Goal: Information Seeking & Learning: Compare options

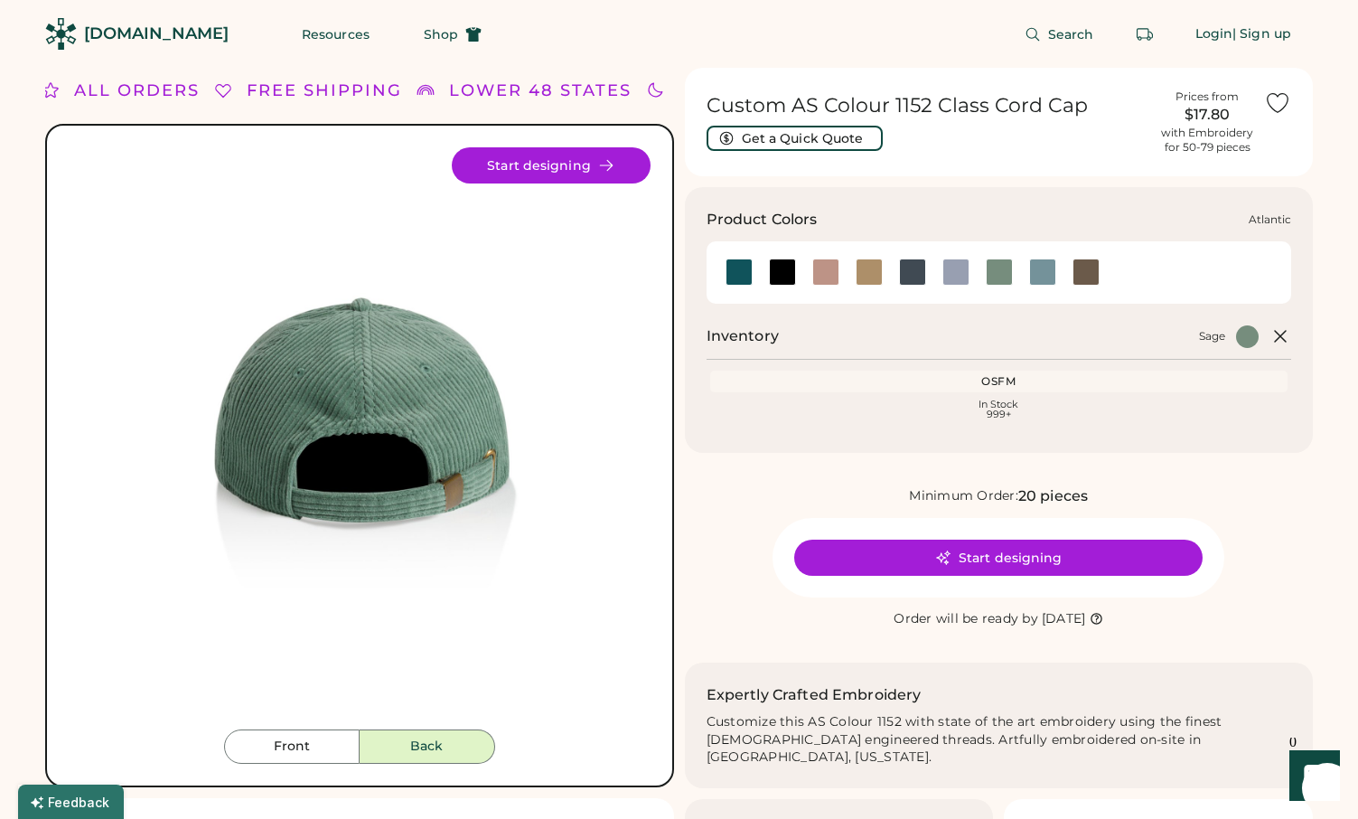
click at [746, 266] on div at bounding box center [739, 271] width 27 height 27
click at [784, 267] on div at bounding box center [782, 271] width 27 height 27
click at [815, 272] on div at bounding box center [825, 271] width 27 height 27
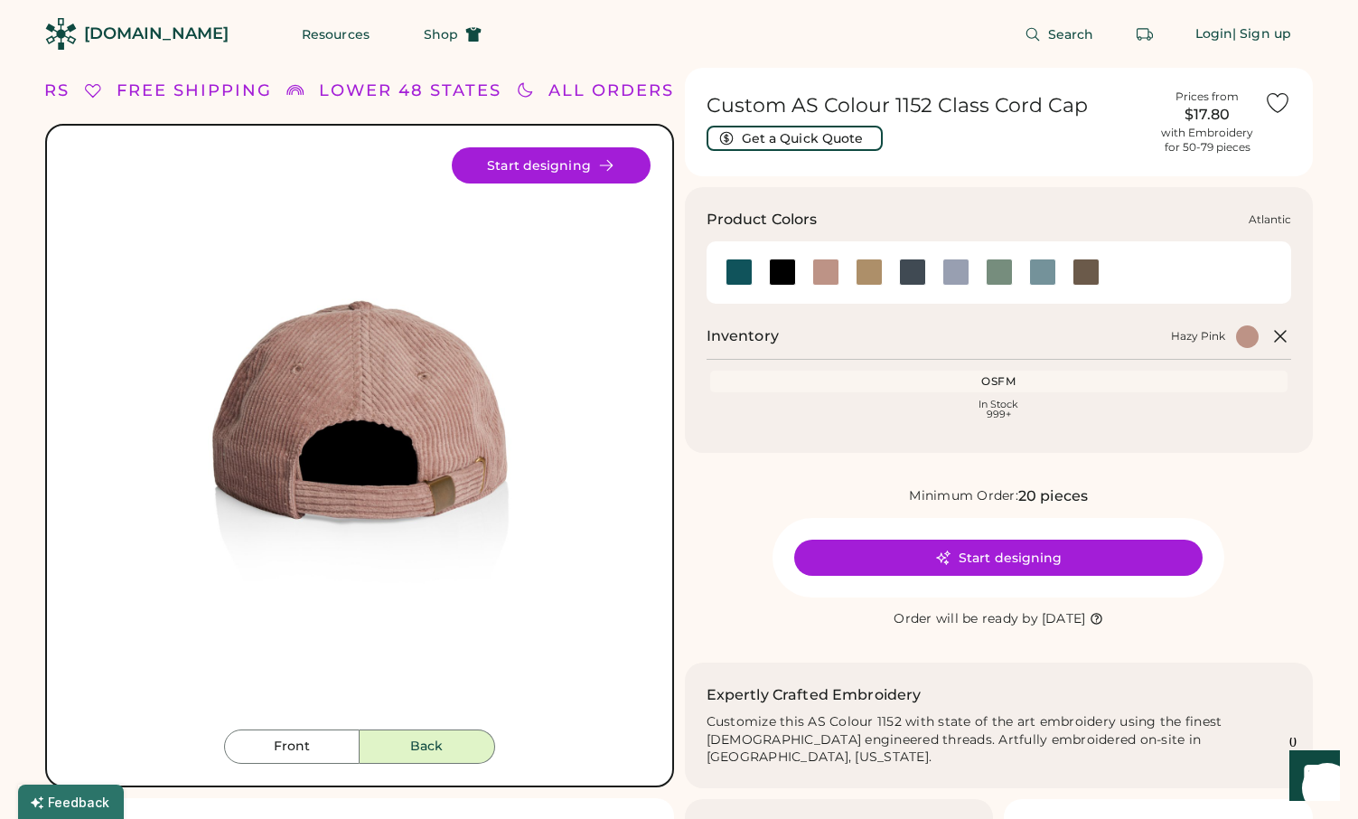
click at [735, 277] on div at bounding box center [739, 271] width 27 height 27
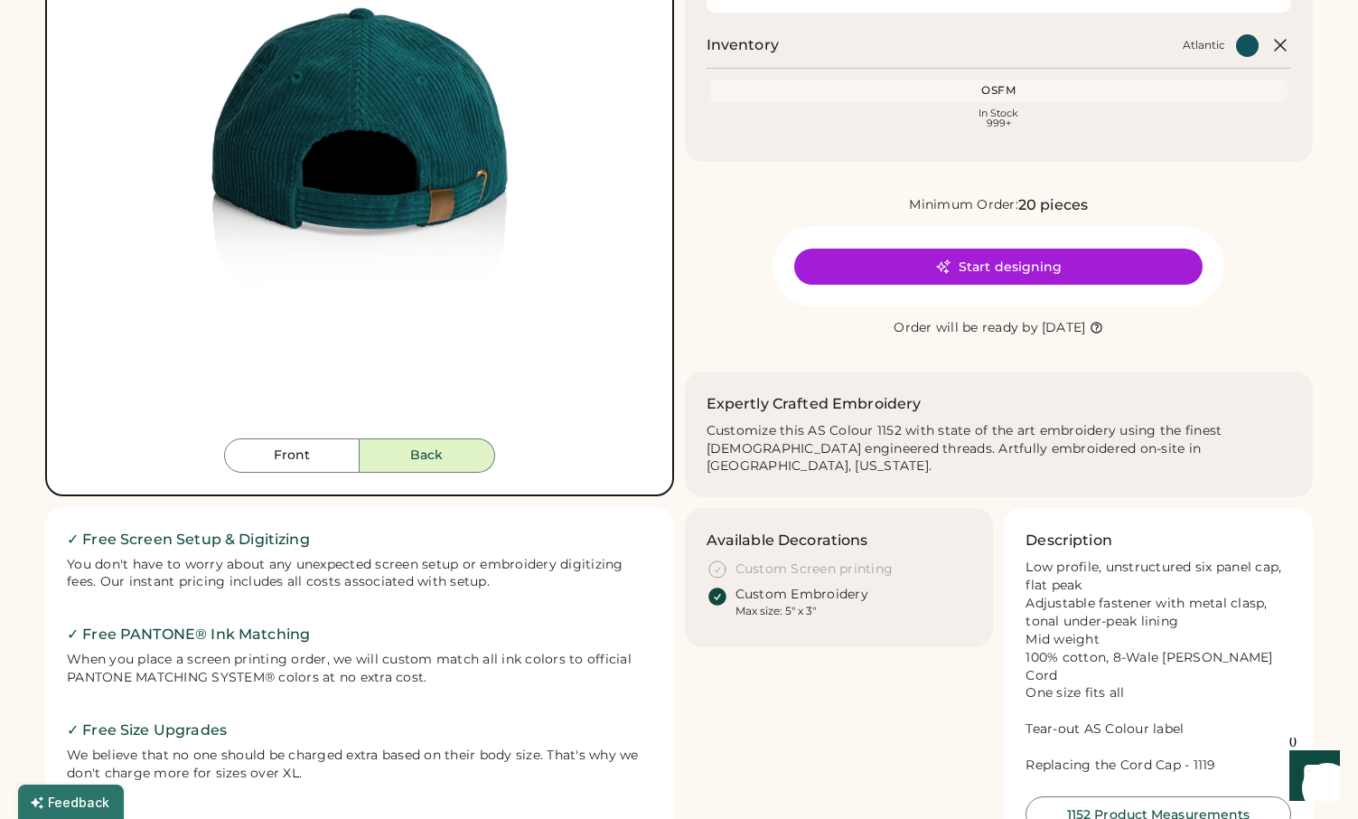
scroll to position [318, 0]
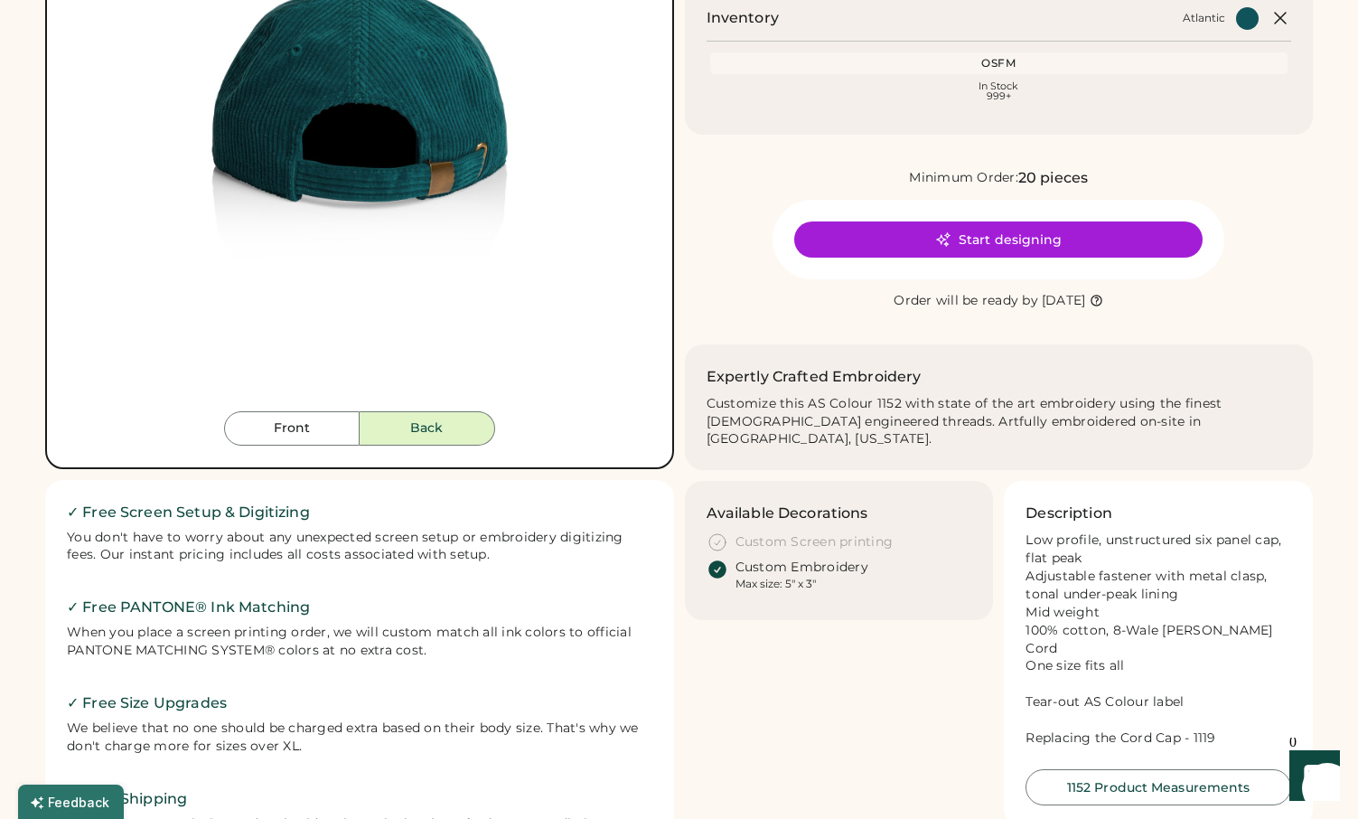
click at [755, 573] on div "Available Decorations Custom Screen printing Custom Embroidery Max size: 5" x 3"" at bounding box center [839, 550] width 309 height 139
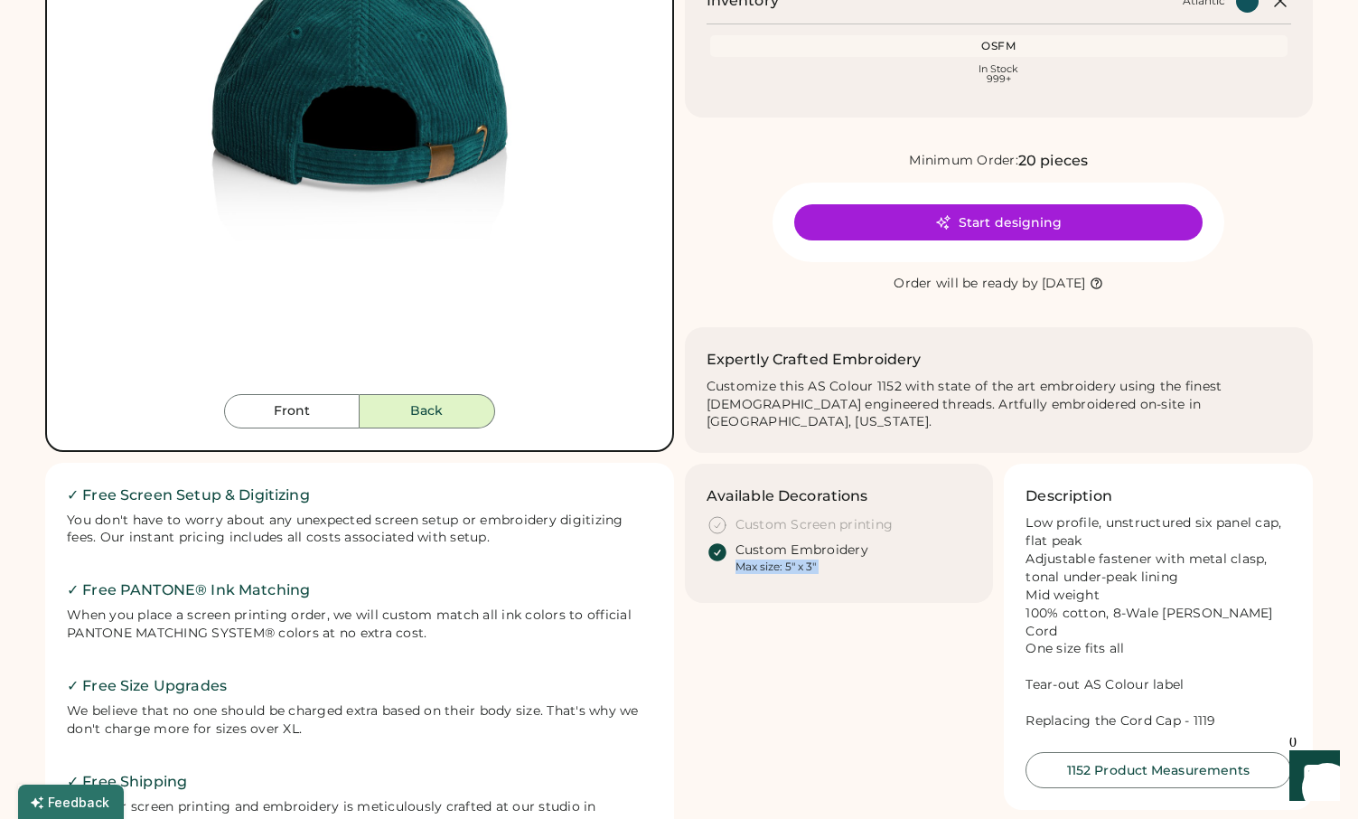
scroll to position [336, 0]
click at [1087, 692] on div "Low profile, unstructured six panel cap, flat peak Adjustable fastener with met…" at bounding box center [1159, 621] width 266 height 216
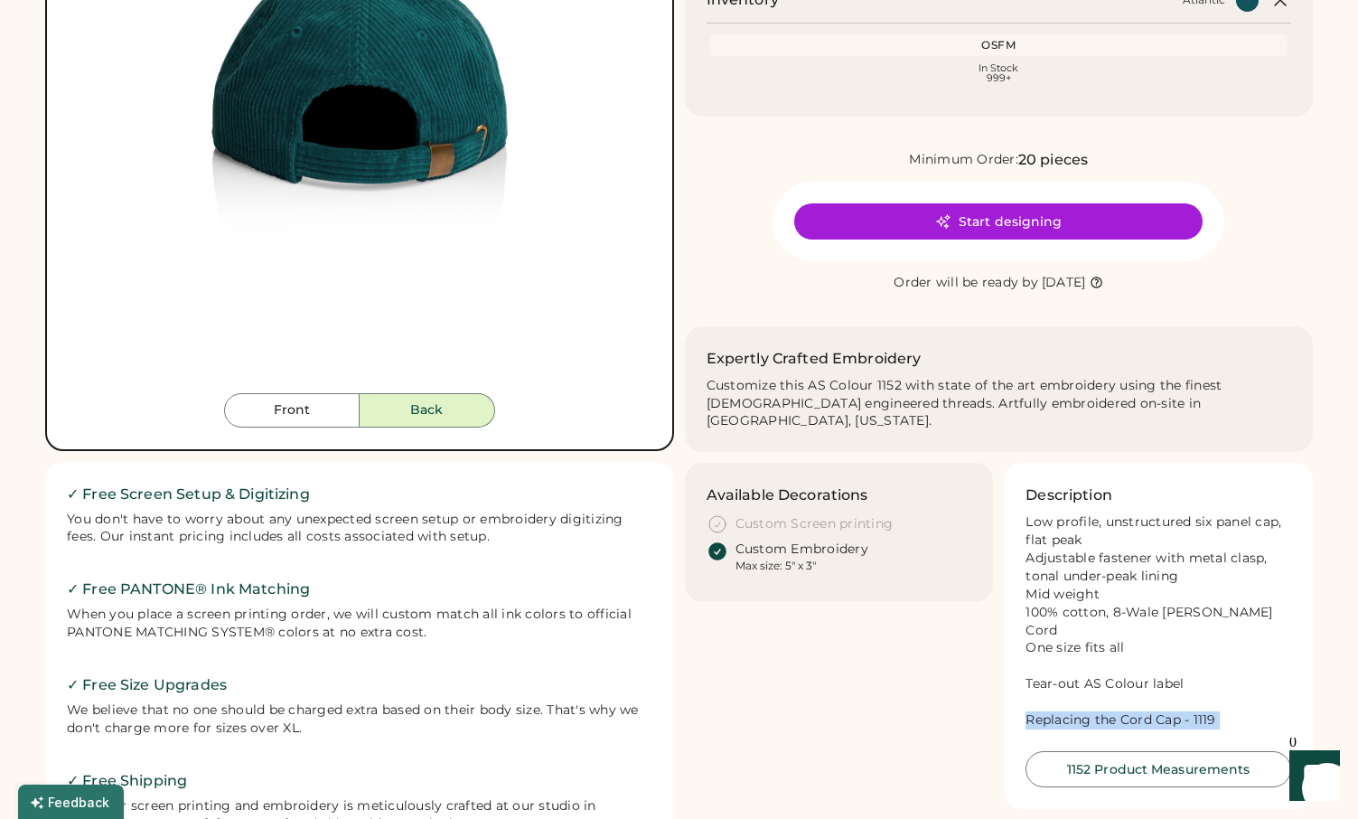
click at [1087, 692] on div "Low profile, unstructured six panel cap, flat peak Adjustable fastener with met…" at bounding box center [1159, 621] width 266 height 216
click at [1077, 751] on button "1152 Product Measurements" at bounding box center [1159, 769] width 266 height 36
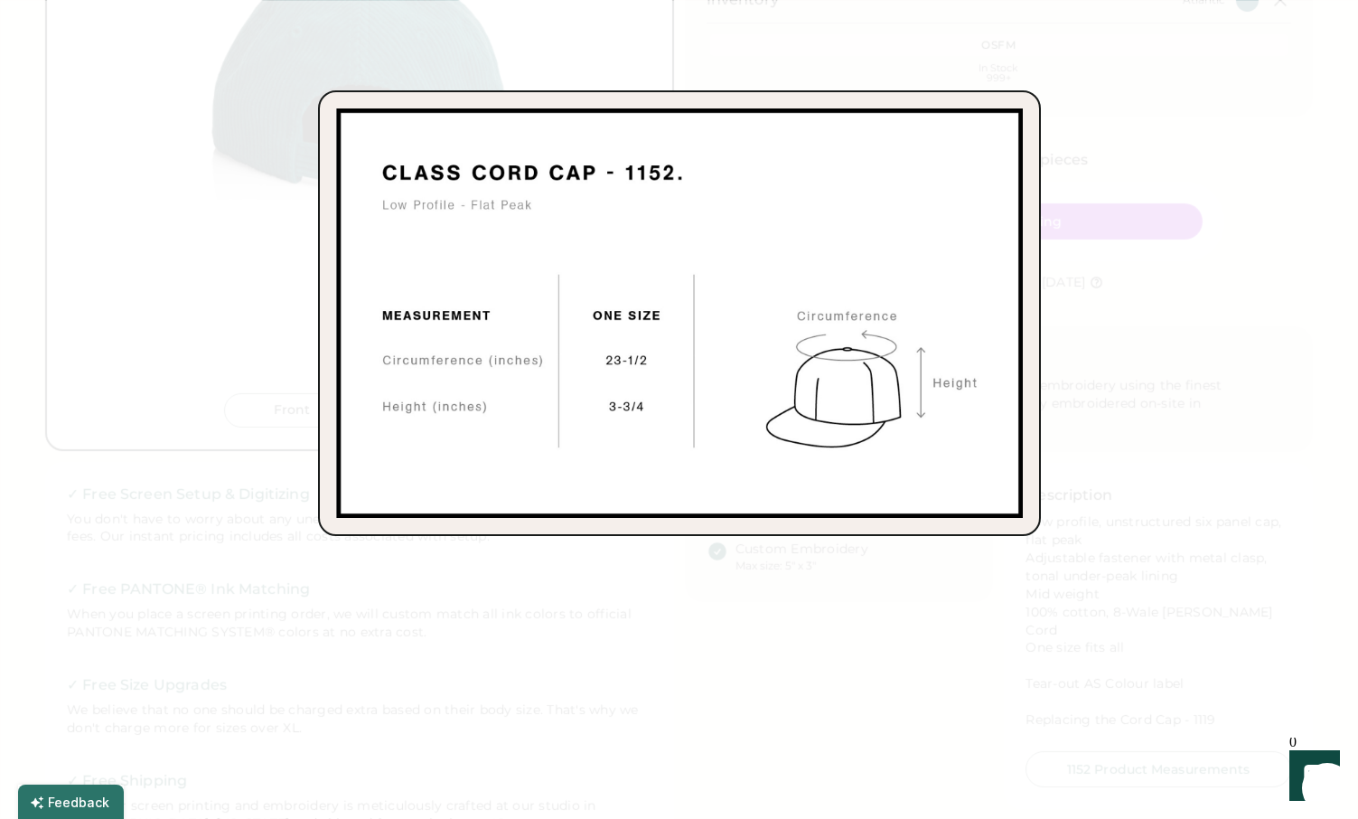
click at [155, 265] on div at bounding box center [679, 409] width 1358 height 819
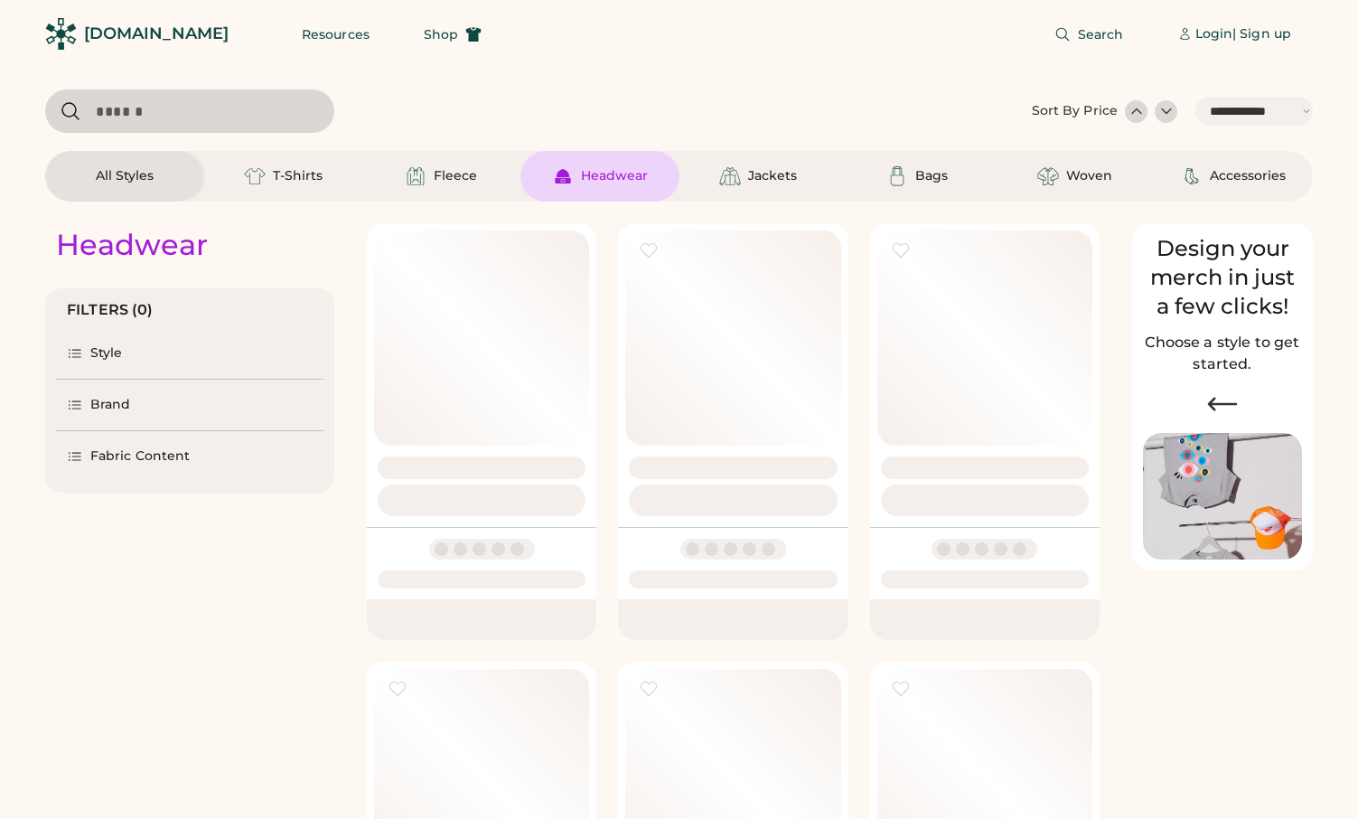
select select "*****"
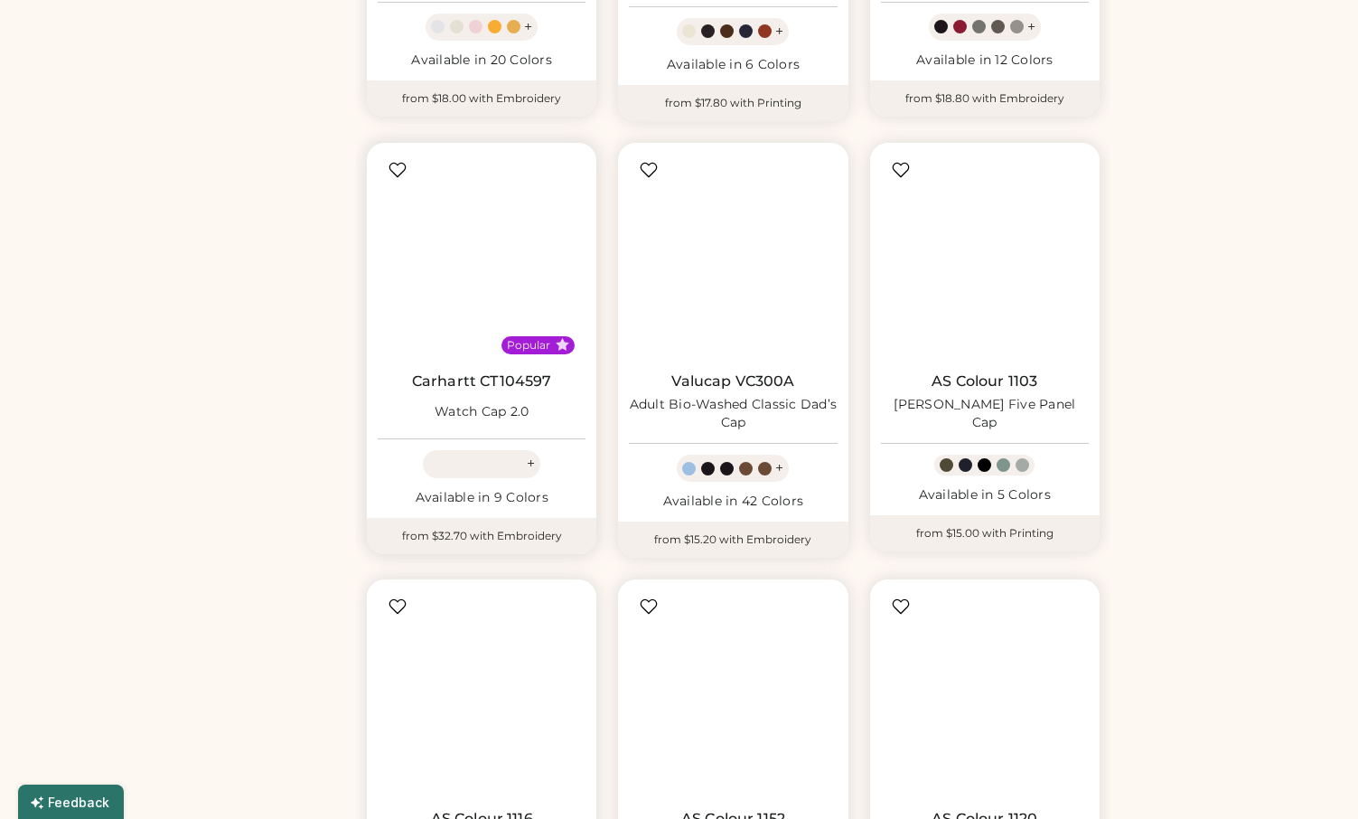
scroll to position [798, 0]
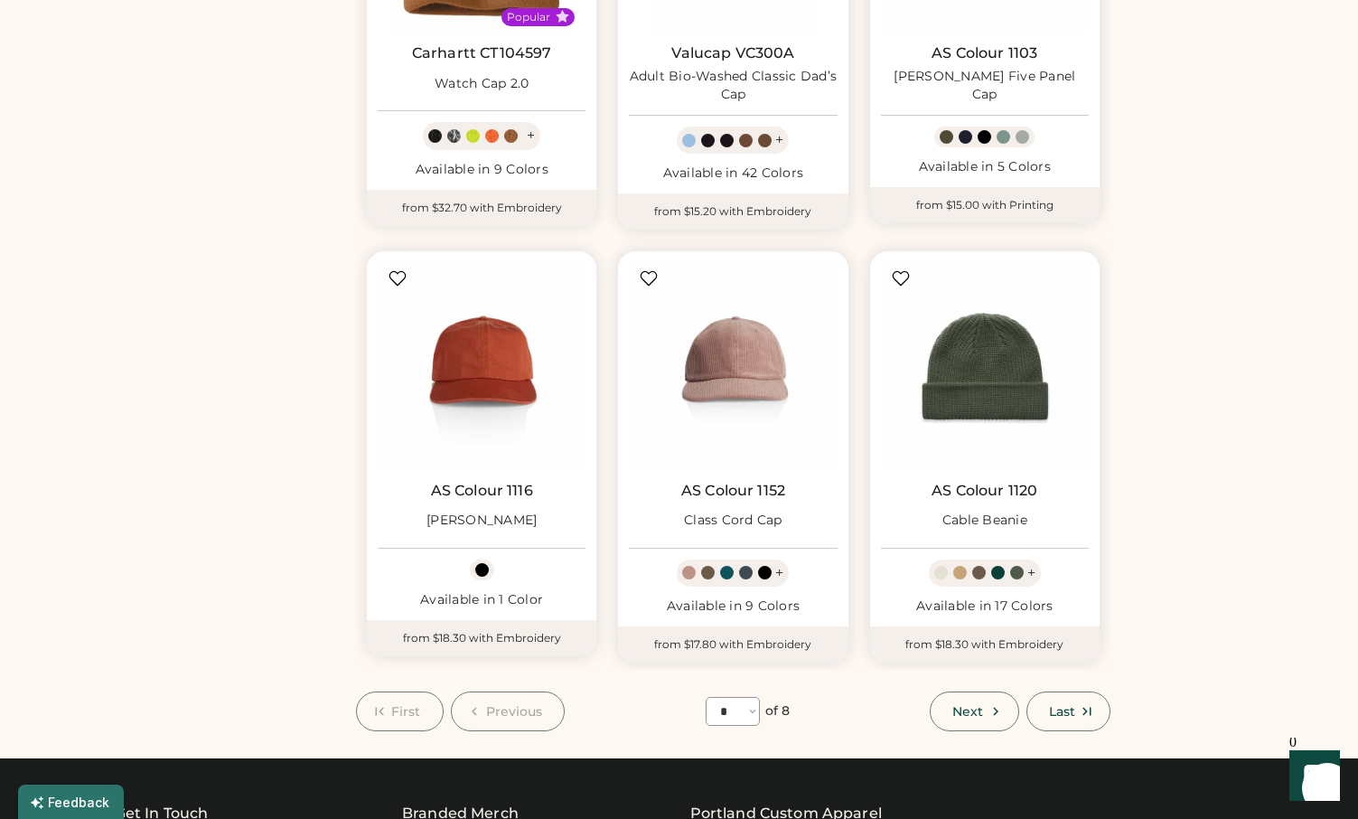
scroll to position [1306, 0]
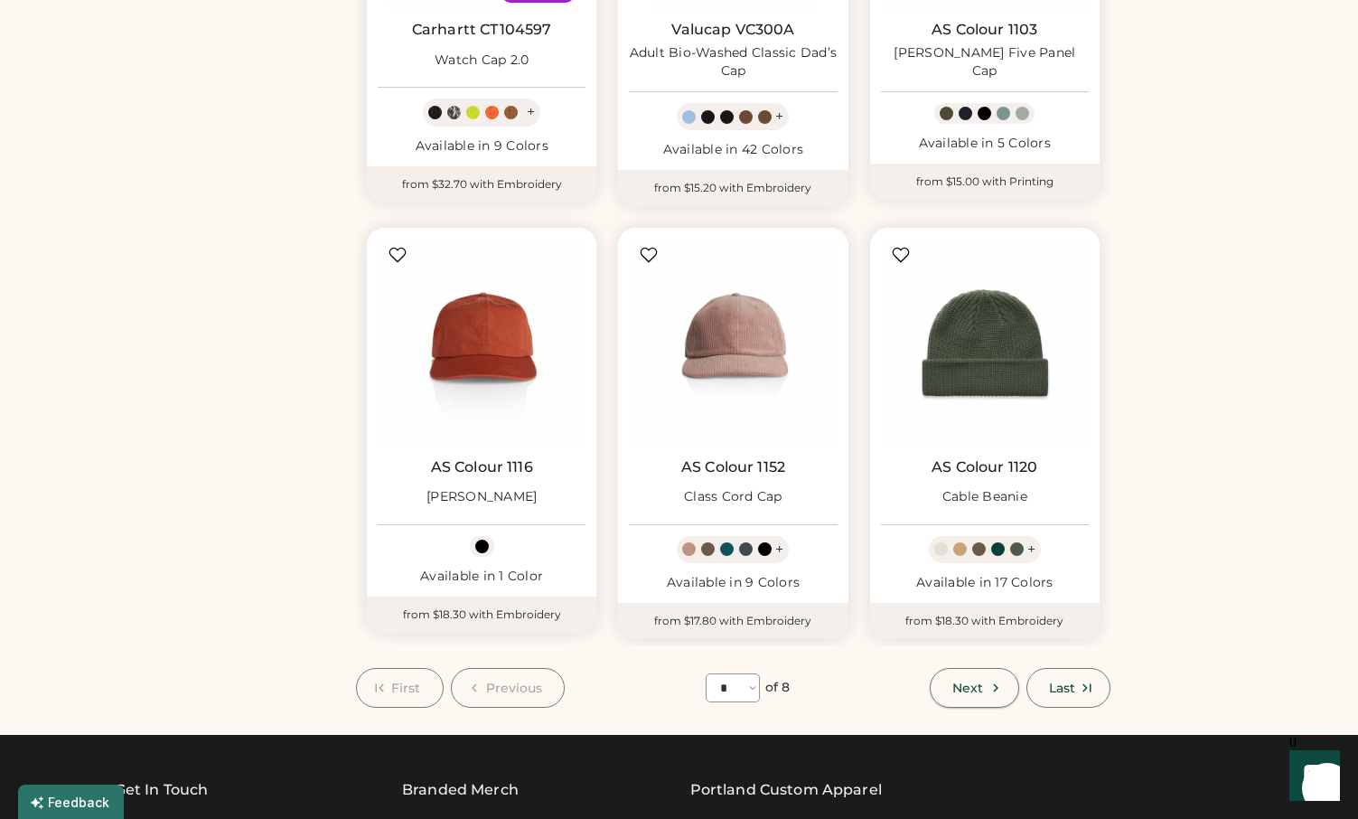
click at [973, 681] on span "Next" at bounding box center [968, 687] width 31 height 13
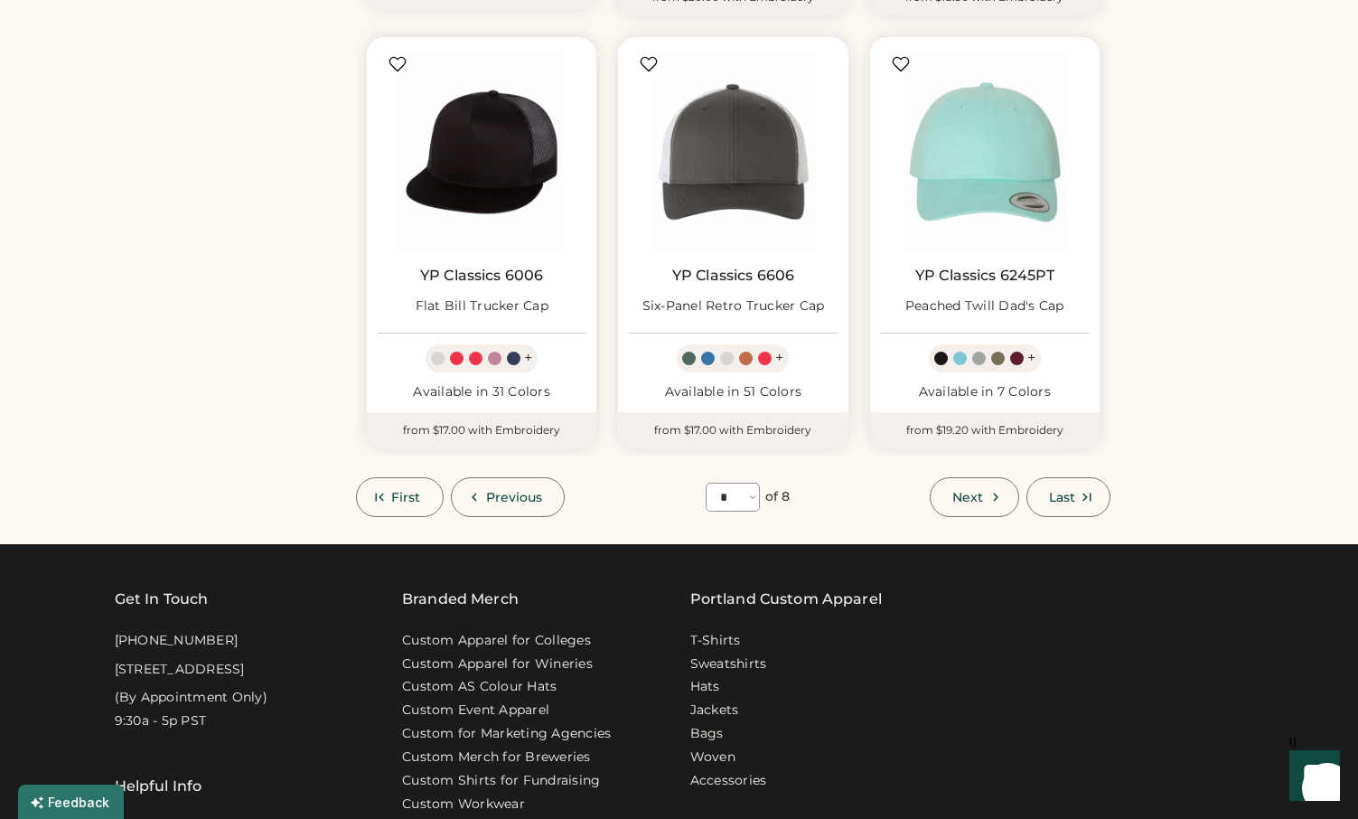
scroll to position [1487, 0]
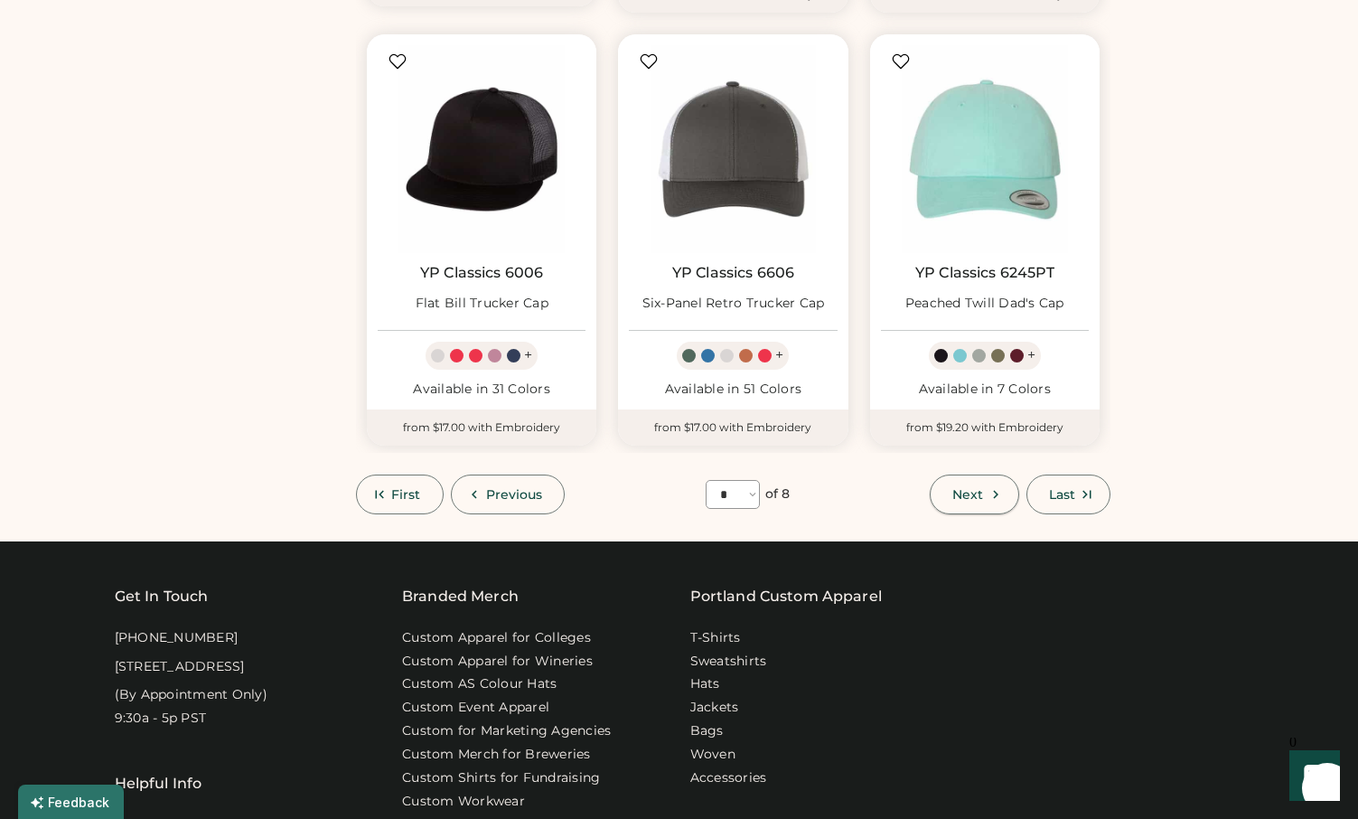
click at [971, 499] on span "Next" at bounding box center [968, 494] width 31 height 13
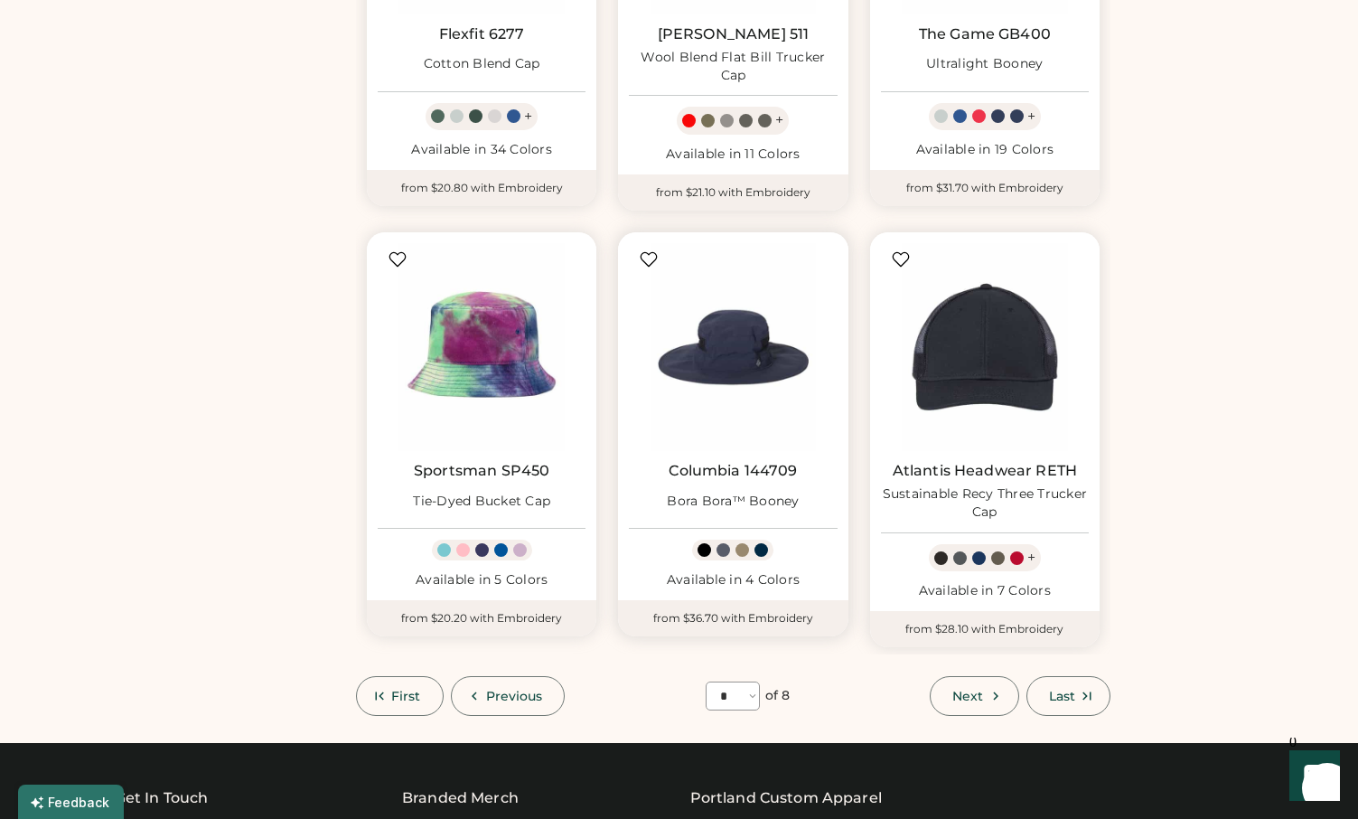
scroll to position [1311, 0]
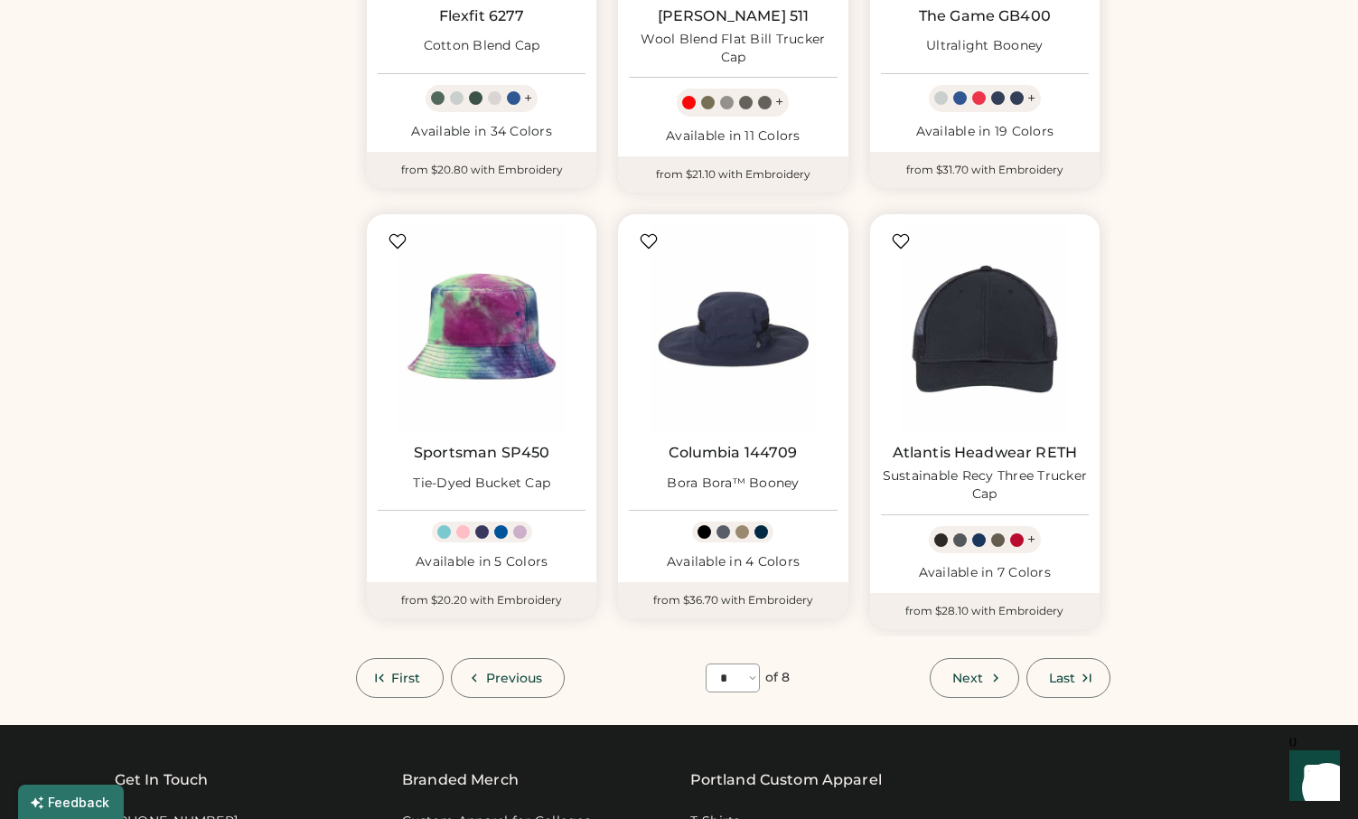
click at [962, 680] on span "Next" at bounding box center [968, 677] width 31 height 13
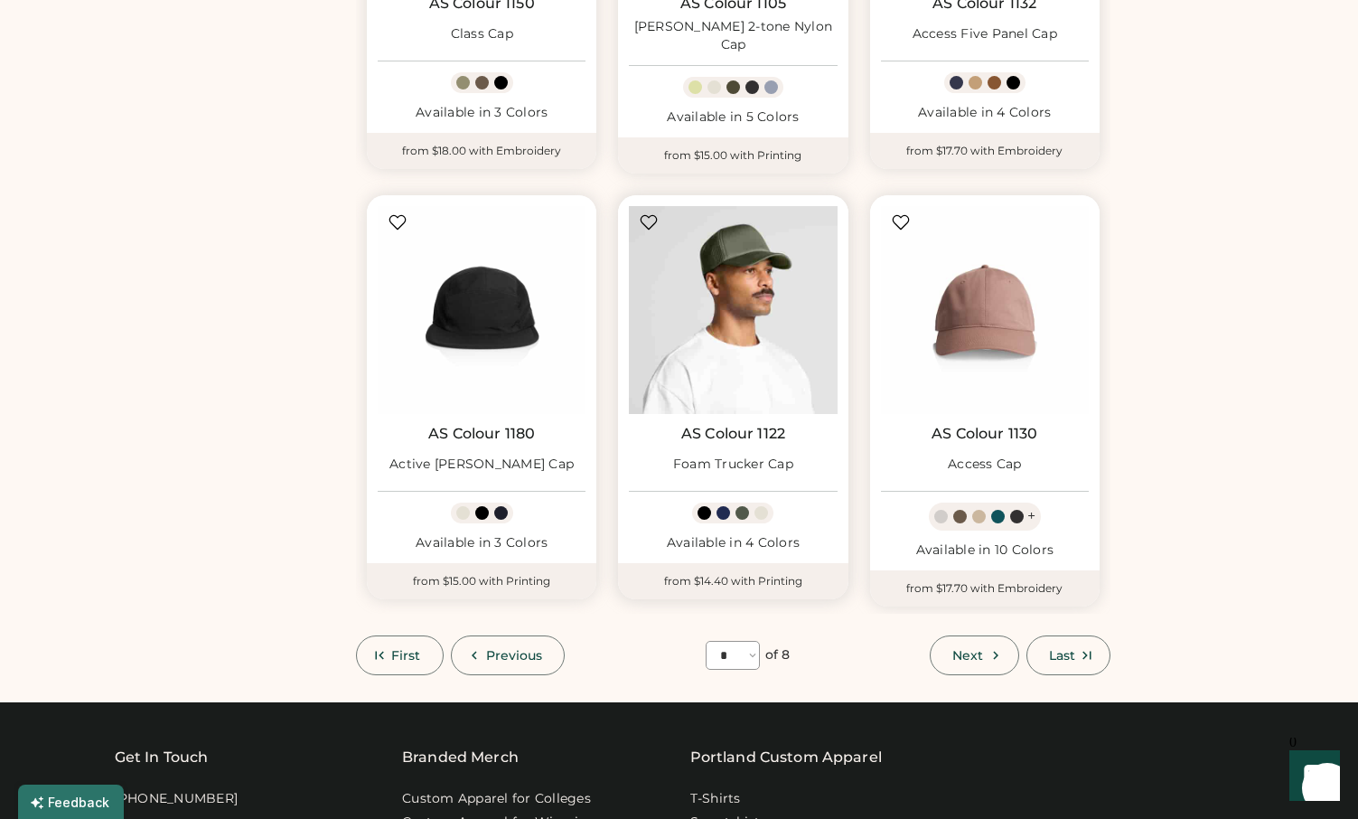
scroll to position [1327, 0]
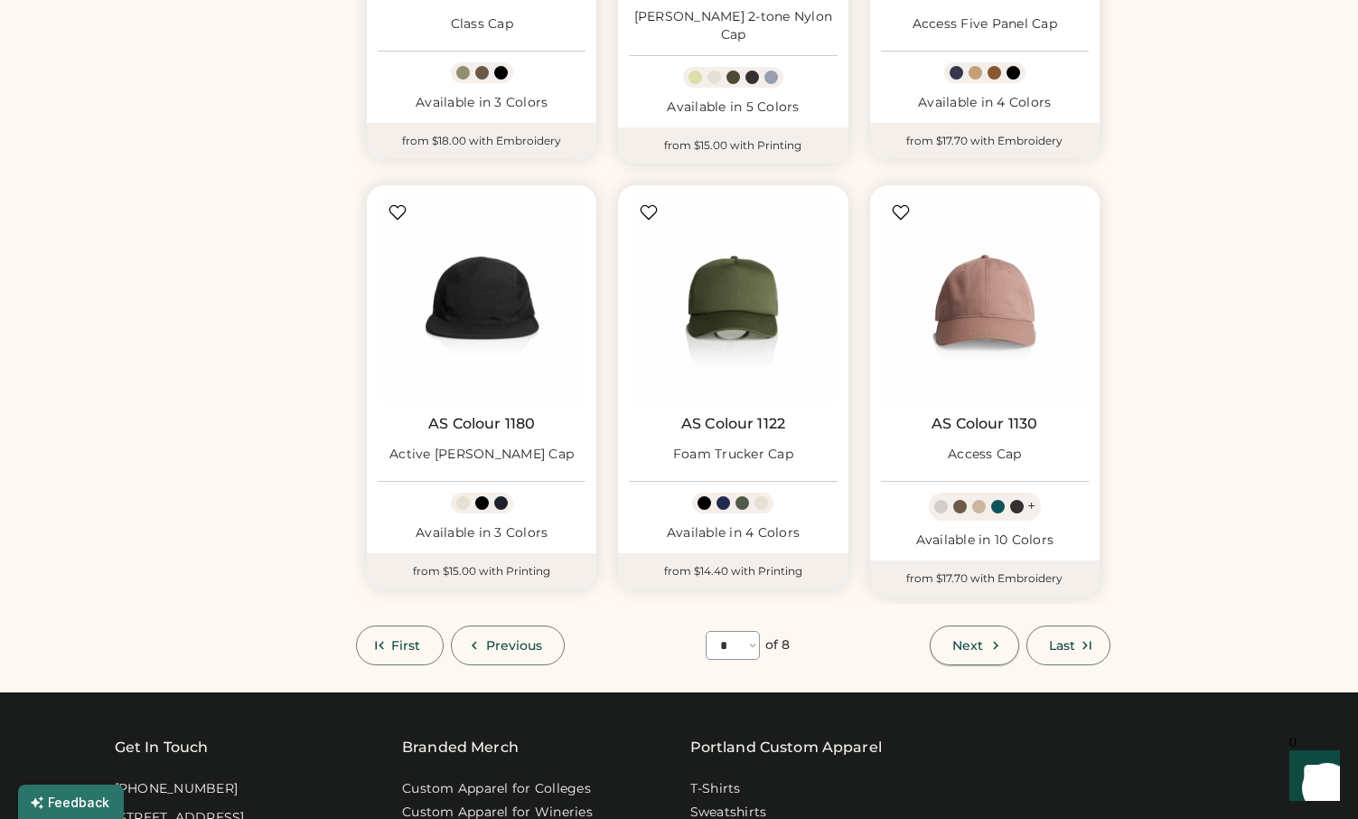
click at [979, 639] on span "Next" at bounding box center [968, 645] width 31 height 13
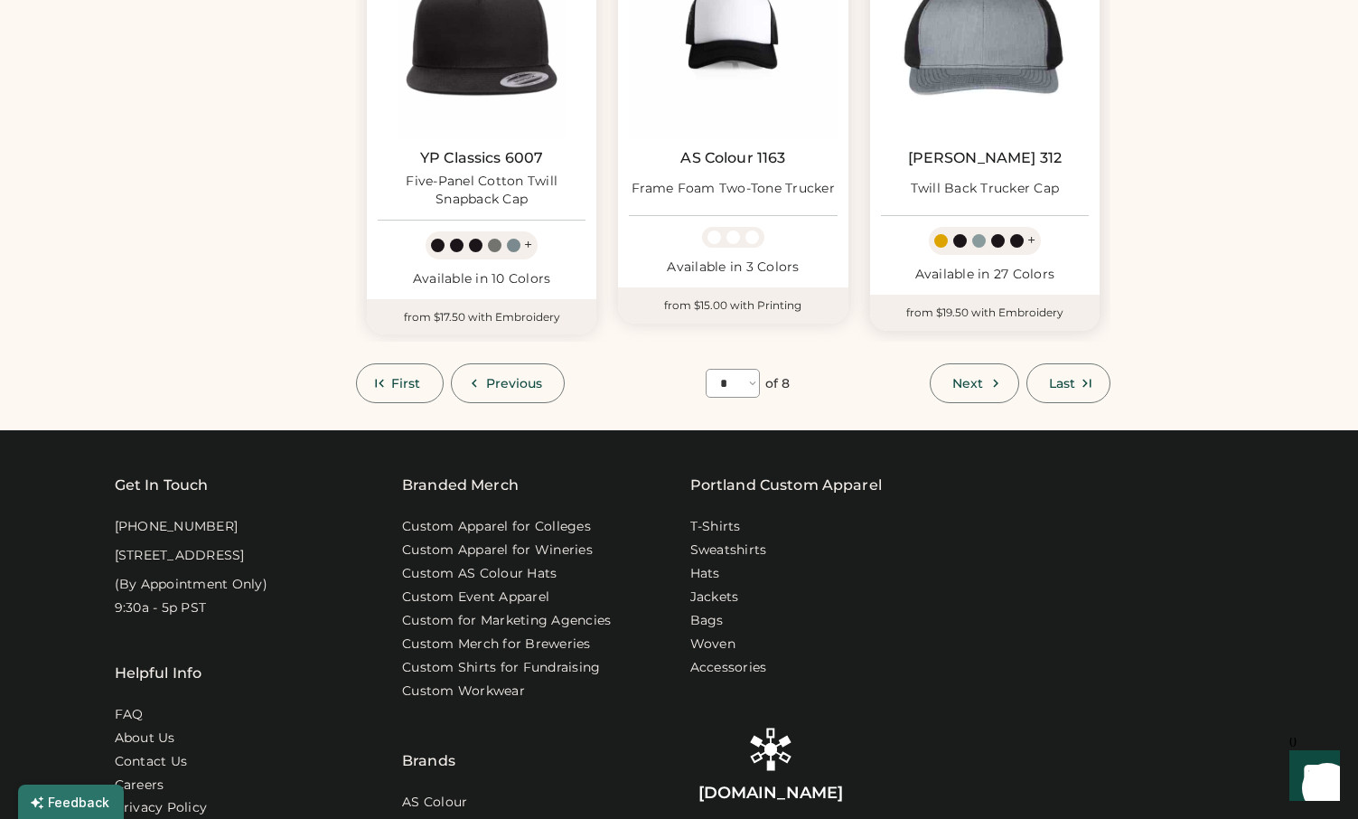
scroll to position [1631, 0]
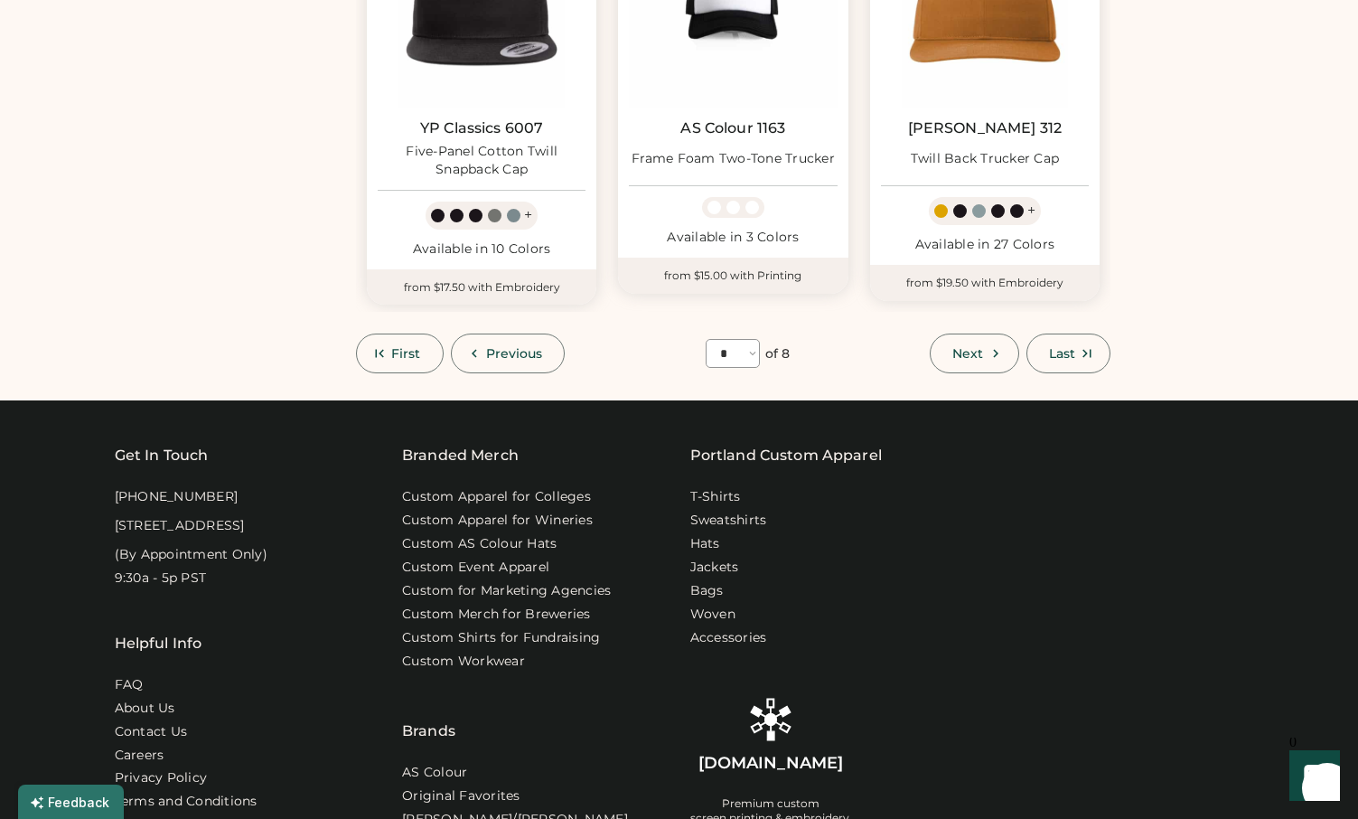
click at [977, 352] on span "Next" at bounding box center [968, 353] width 31 height 13
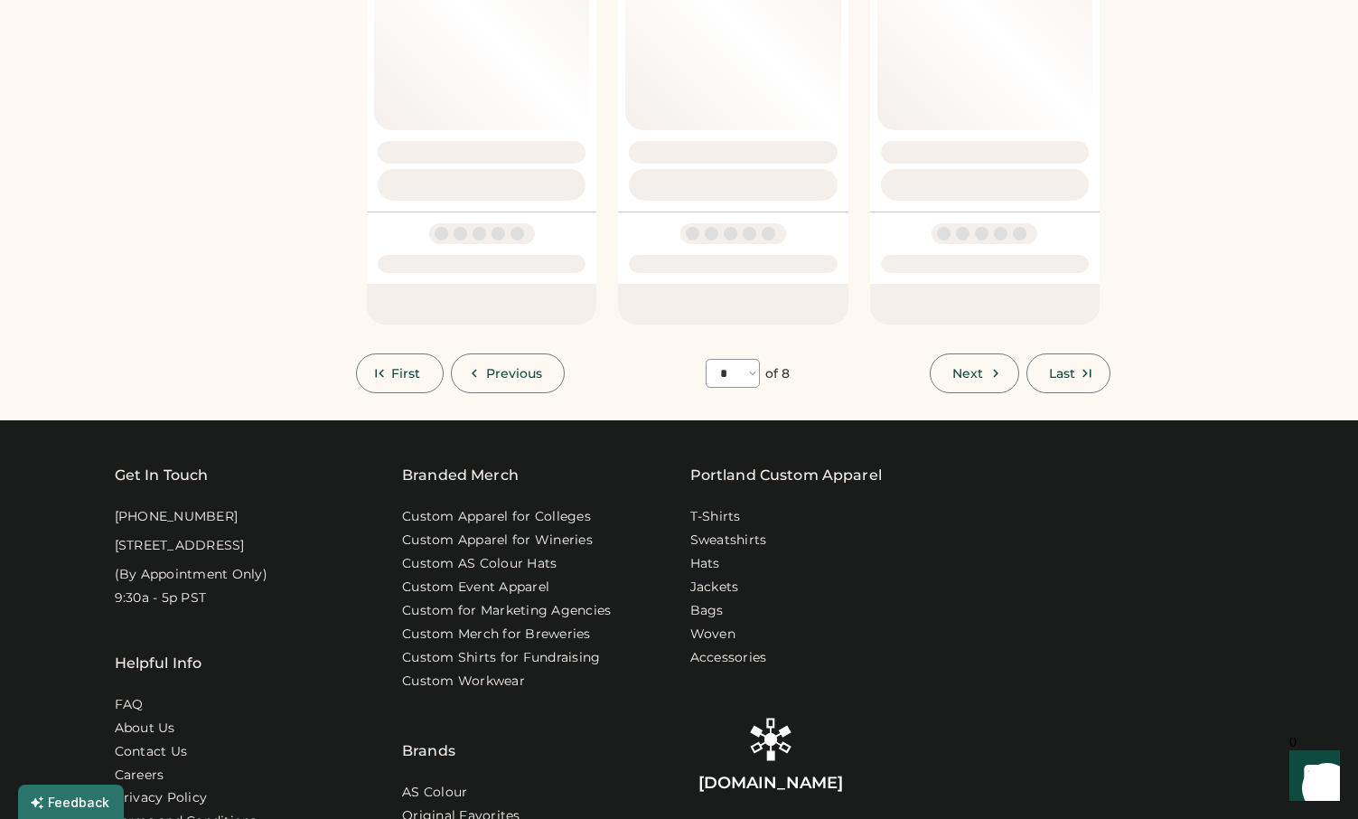
select select "*"
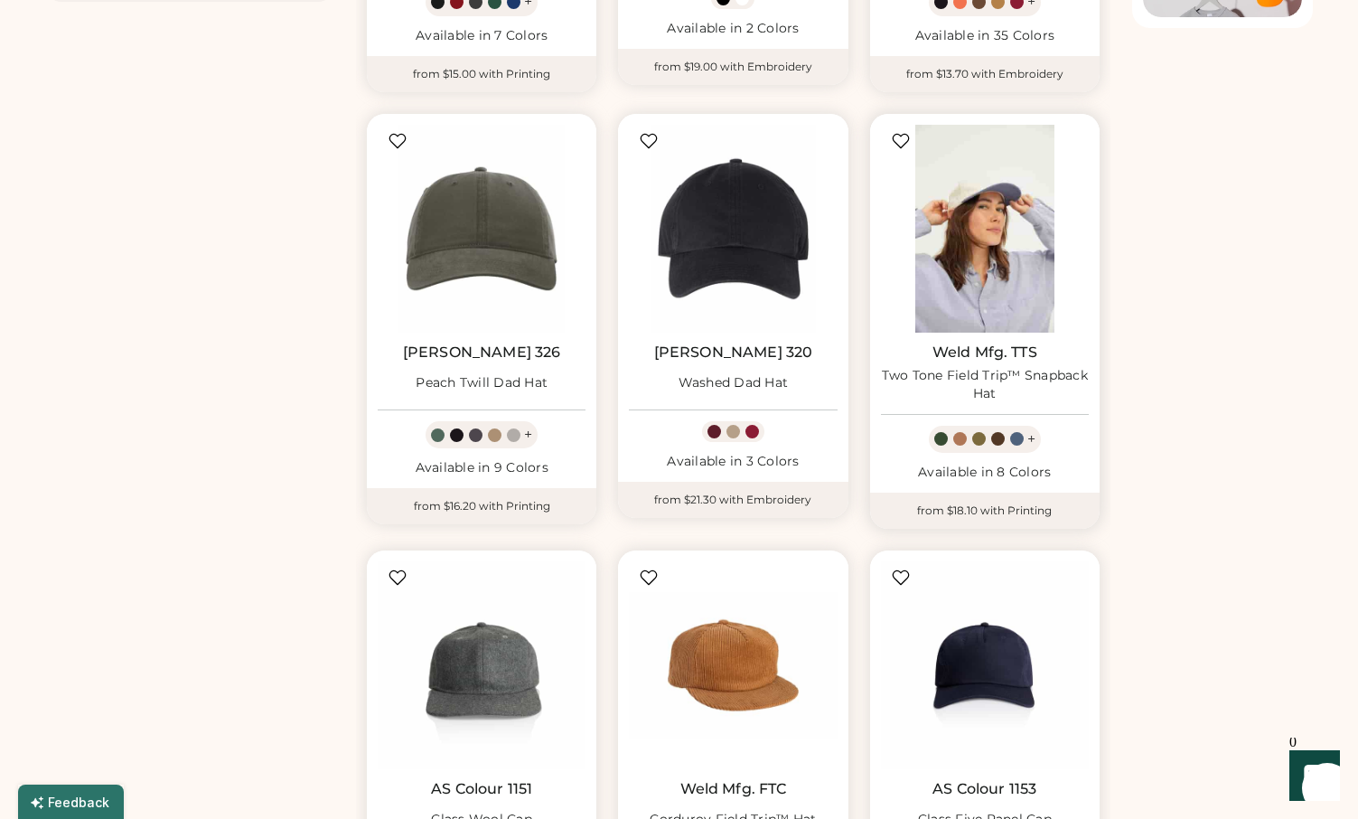
click at [982, 268] on img at bounding box center [985, 229] width 208 height 208
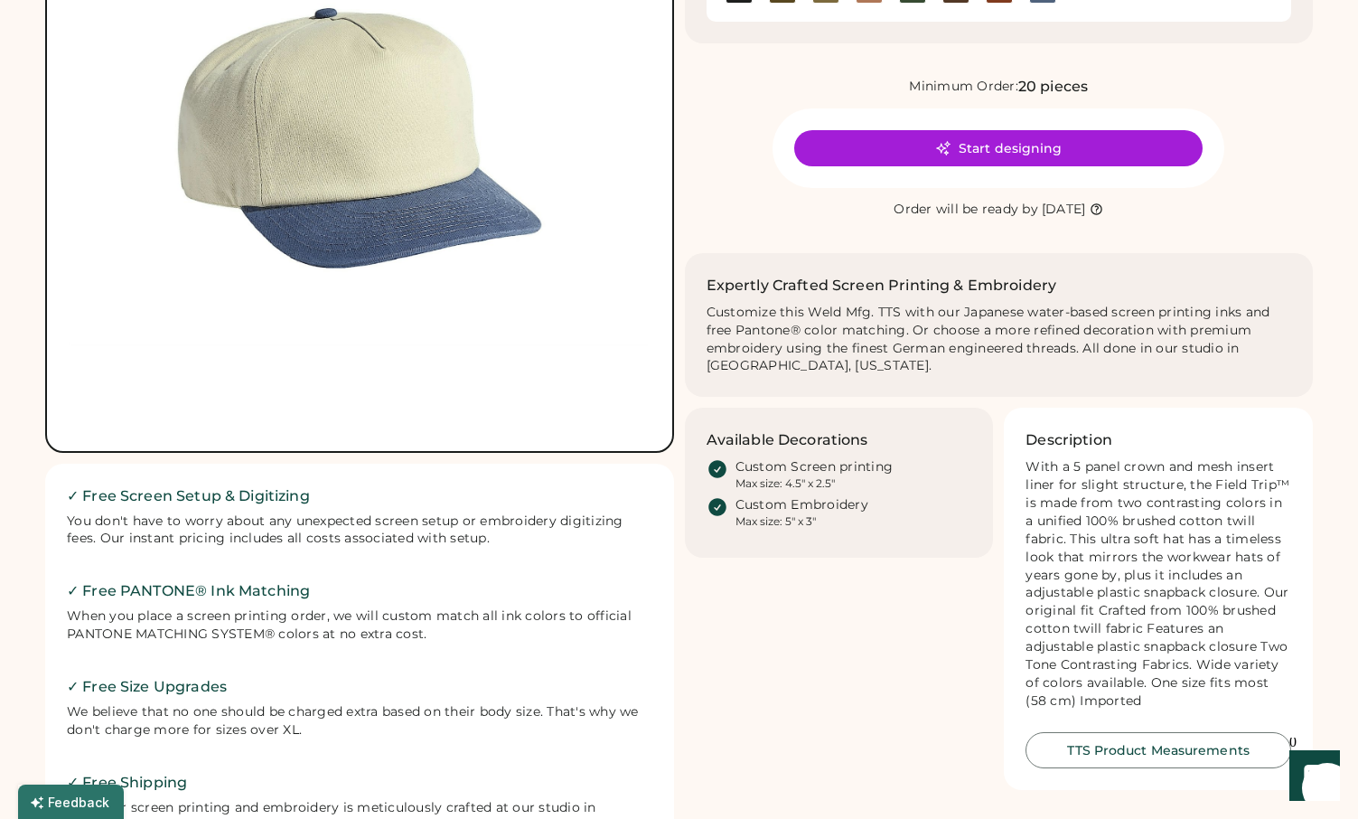
scroll to position [238, 0]
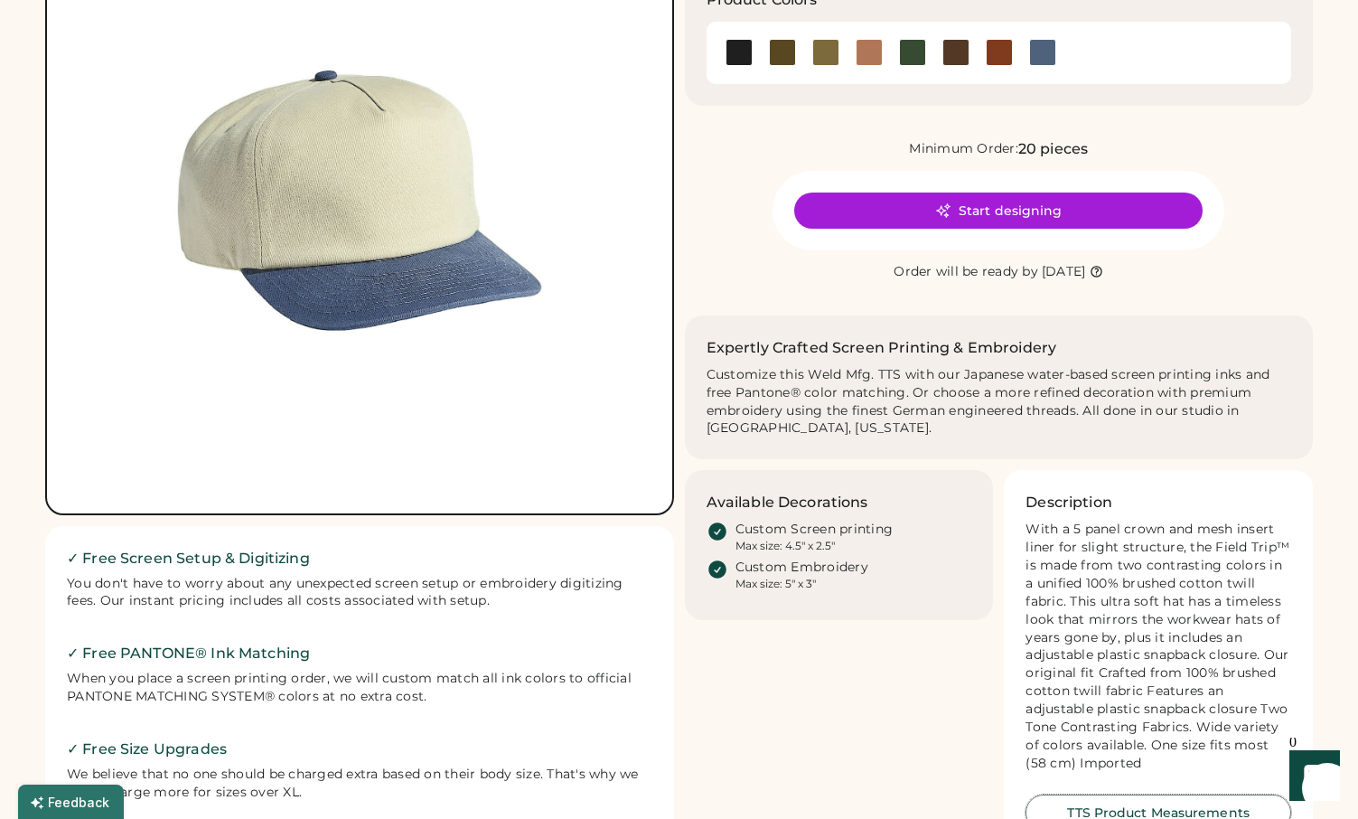
click at [1109, 794] on button "TTS Product Measurements" at bounding box center [1159, 812] width 266 height 36
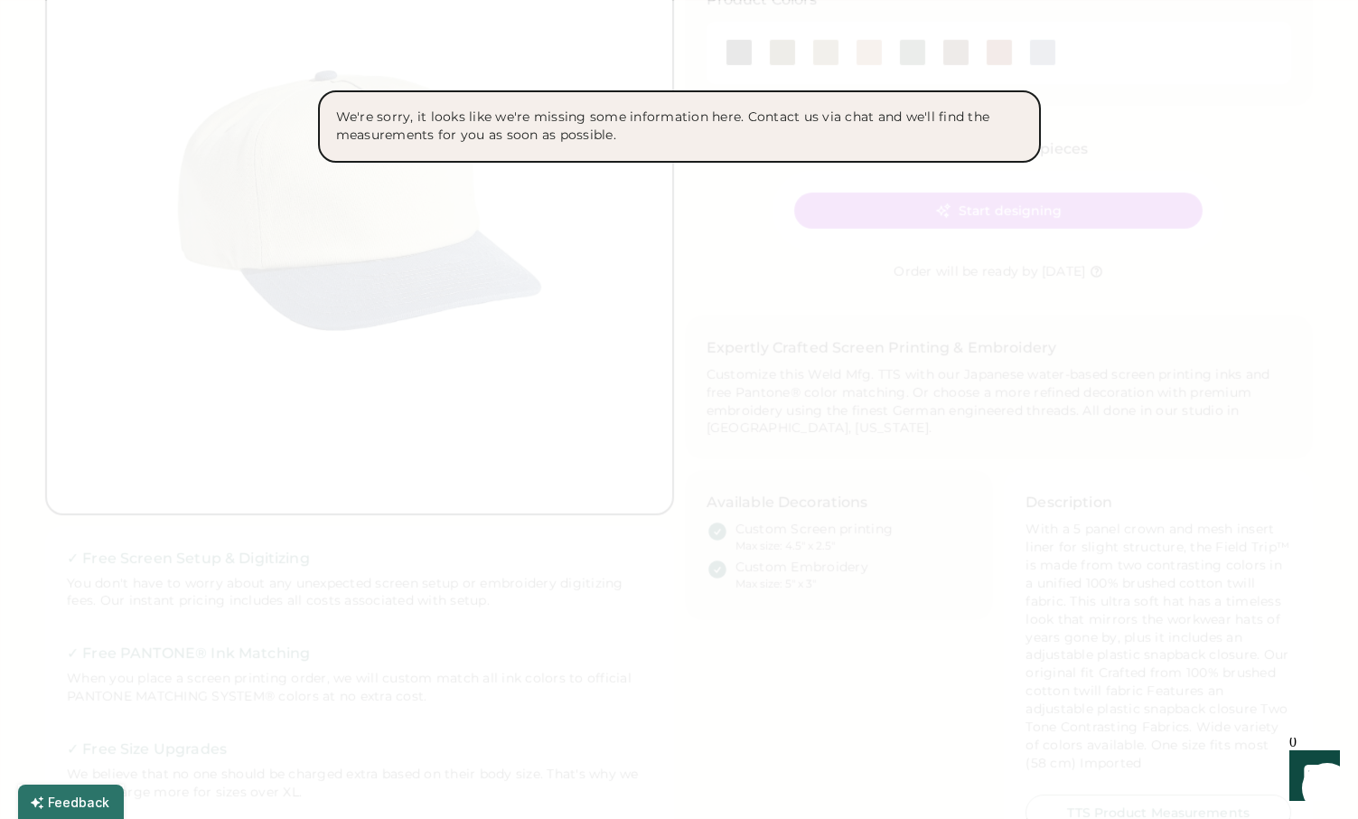
click at [727, 375] on div at bounding box center [679, 409] width 1358 height 819
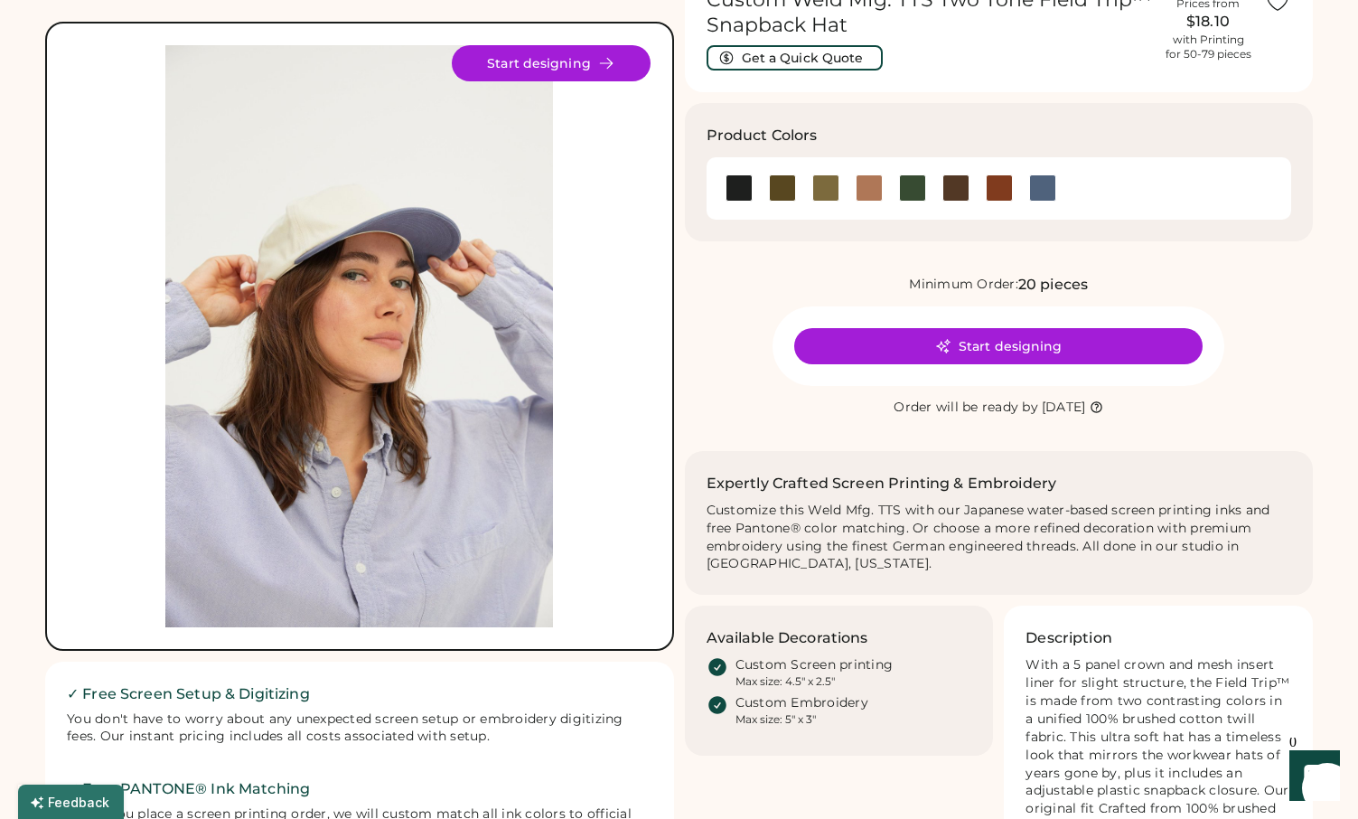
scroll to position [97, 0]
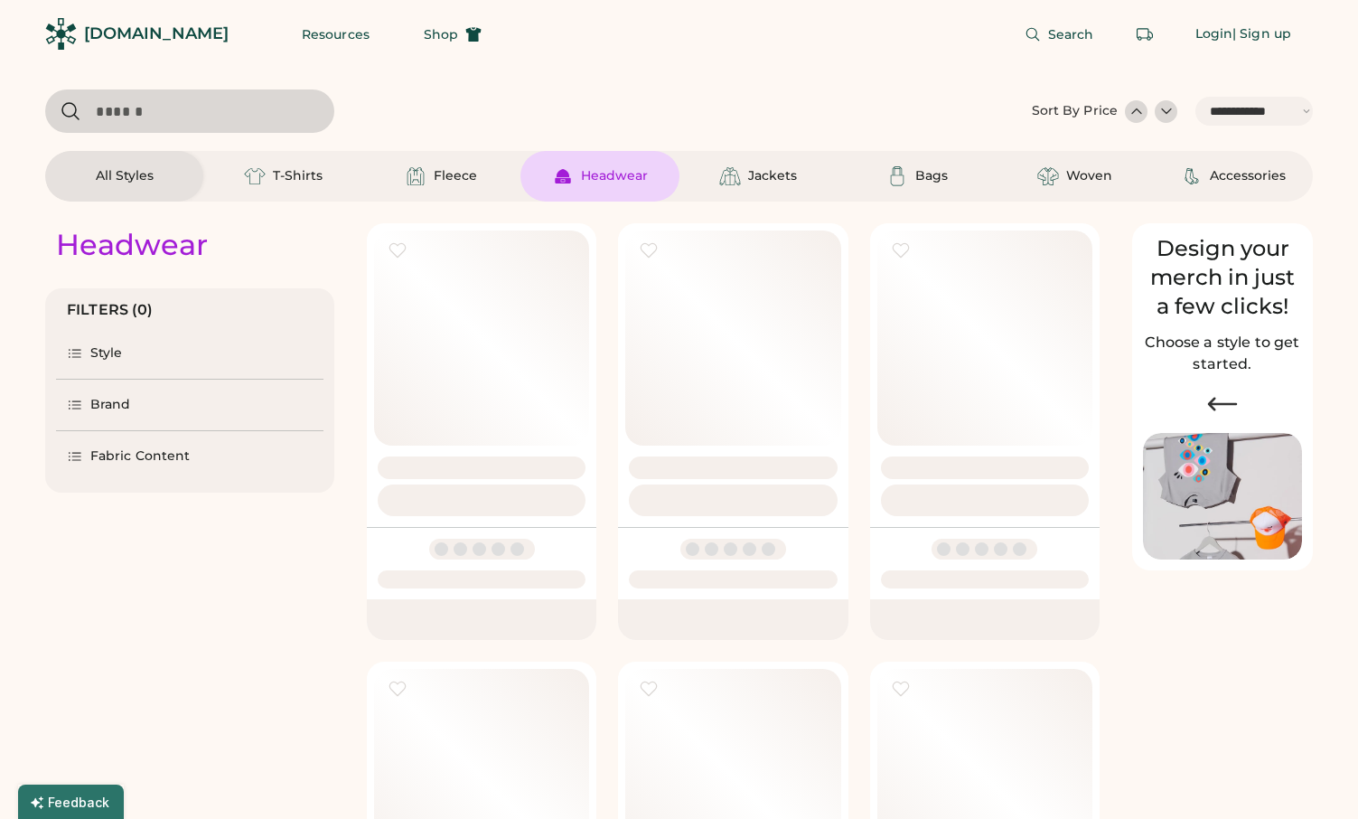
select select "*****"
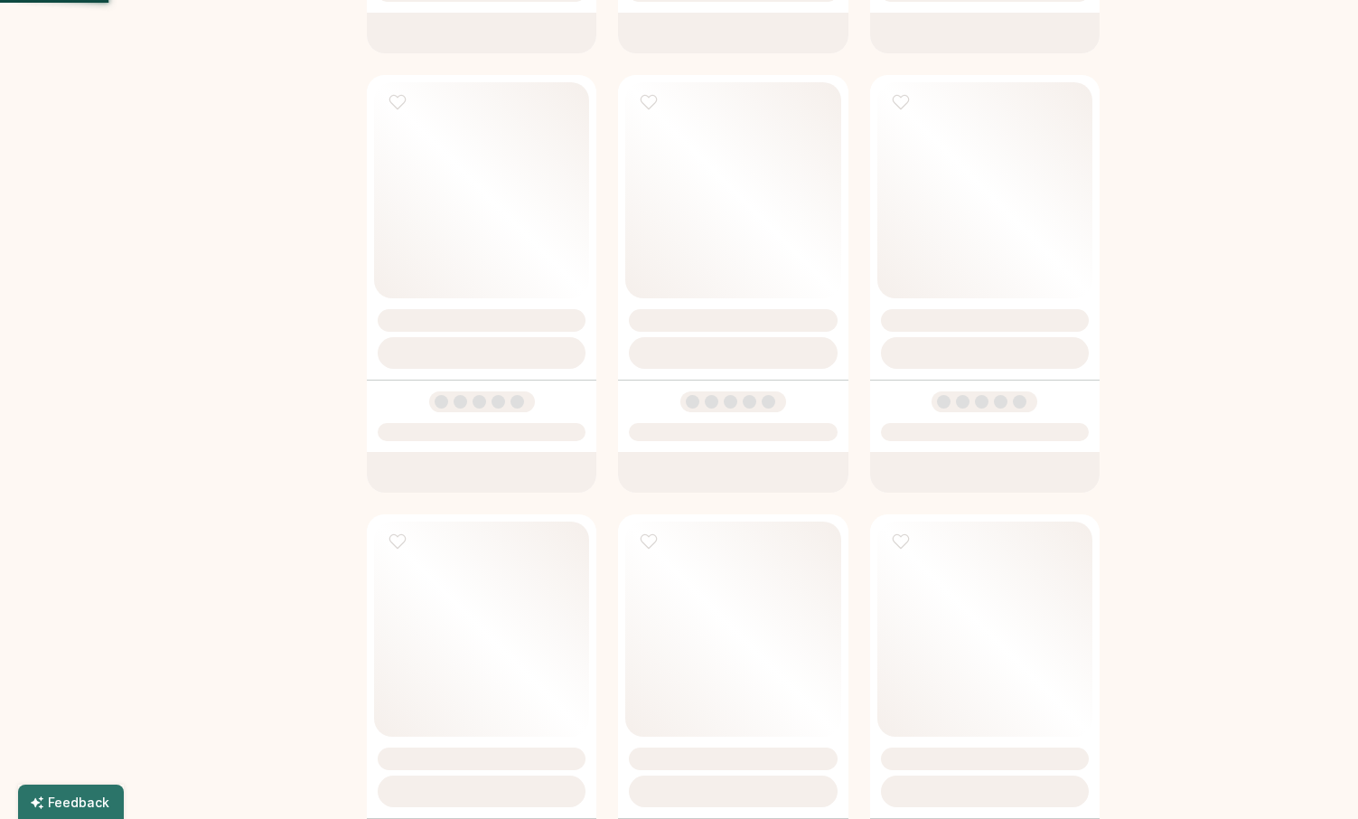
select select "*"
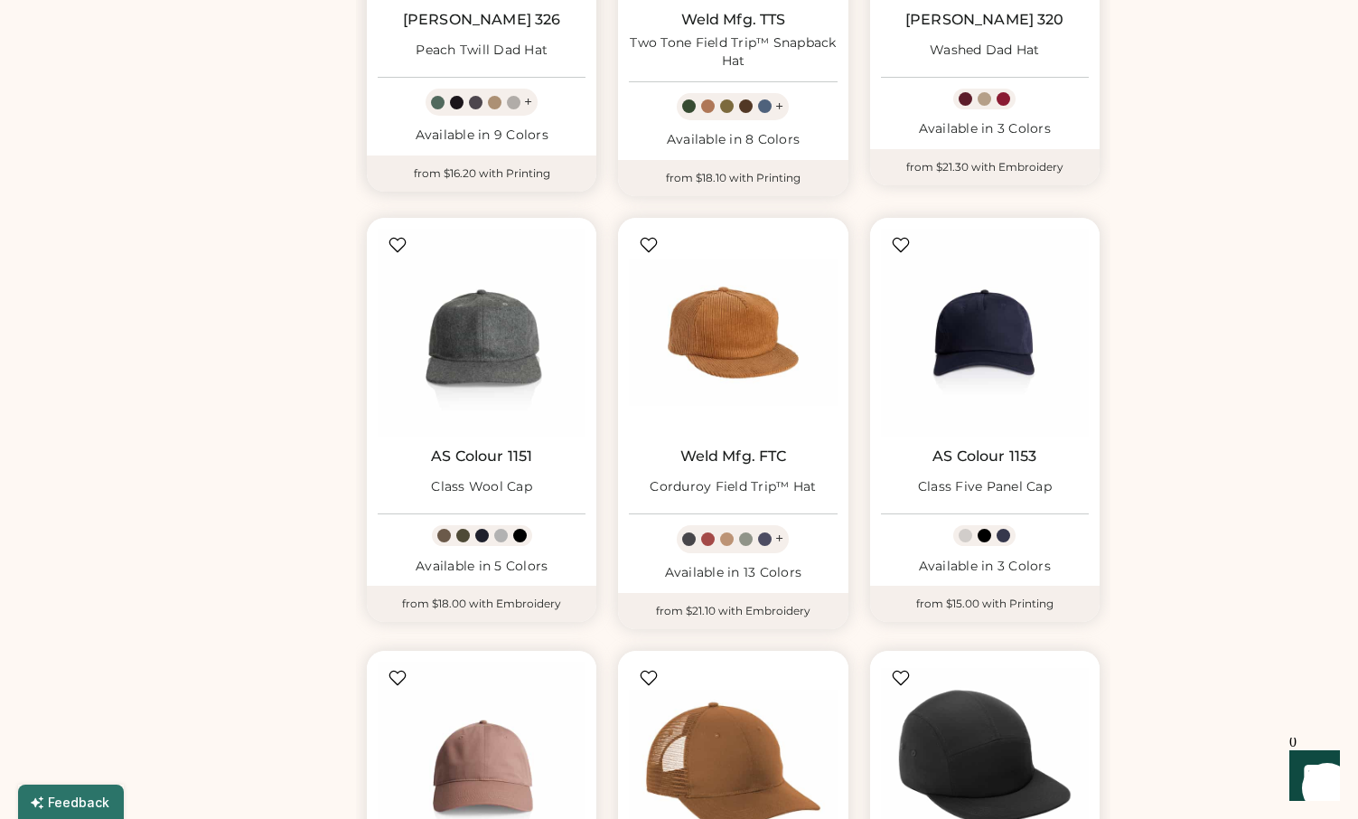
scroll to position [1037, 0]
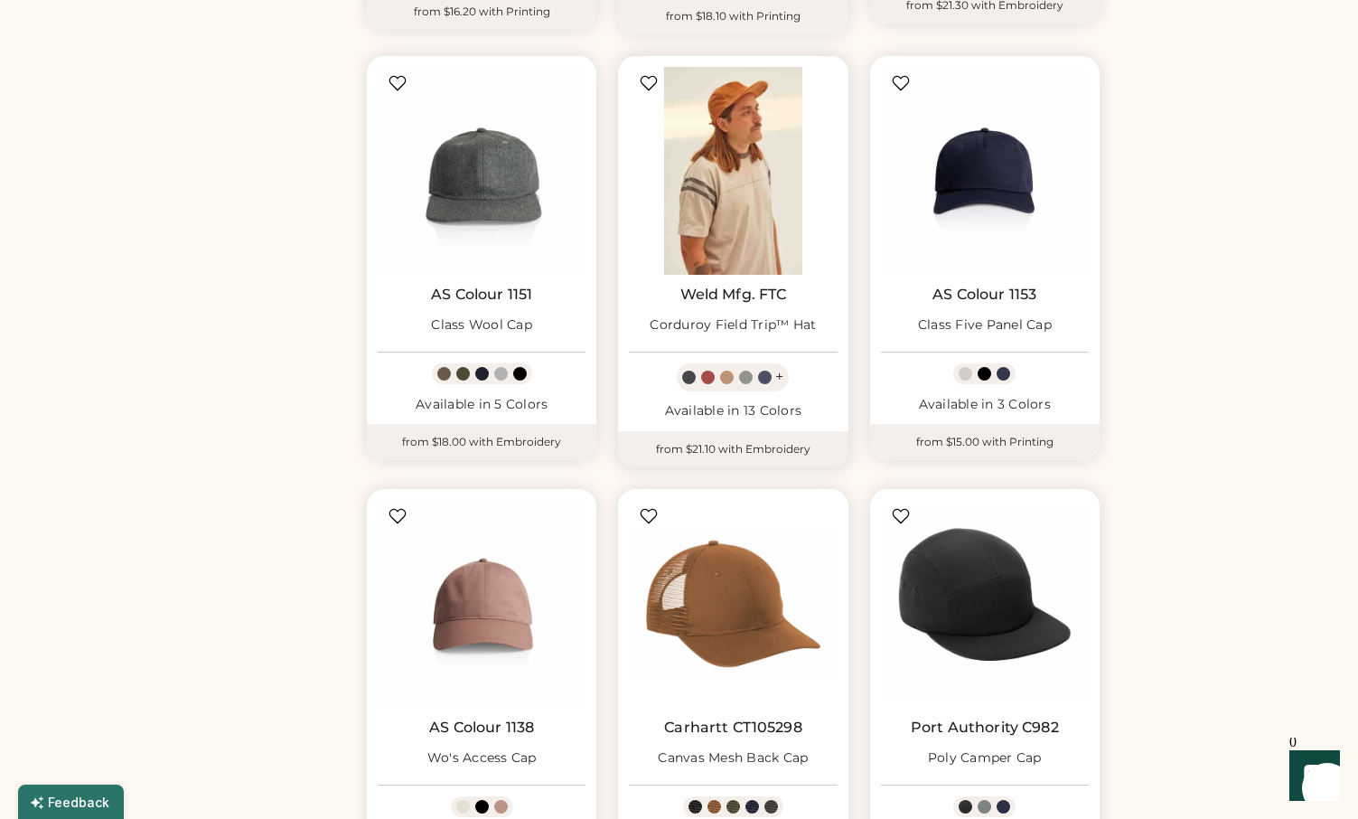
click at [675, 179] on img at bounding box center [733, 171] width 208 height 208
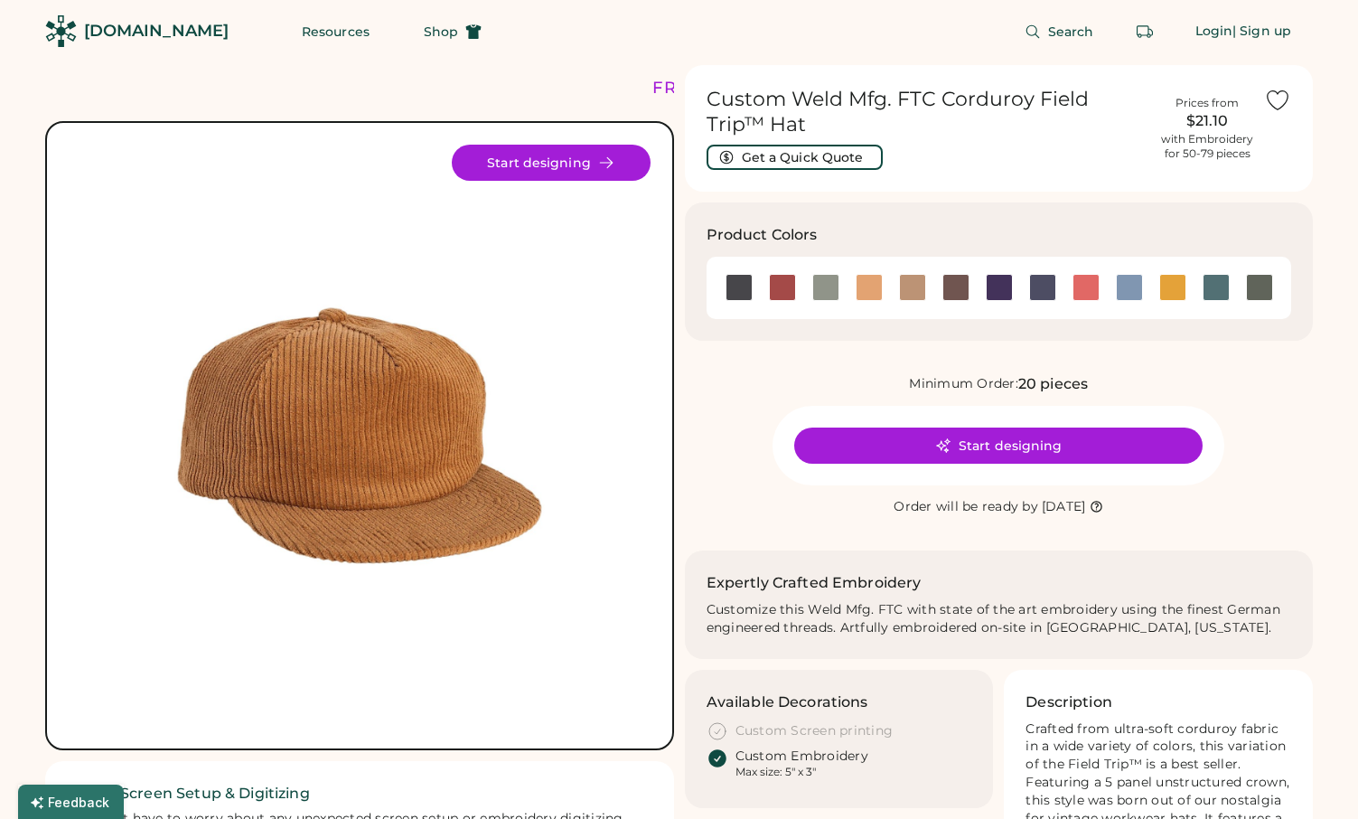
scroll to position [6, 0]
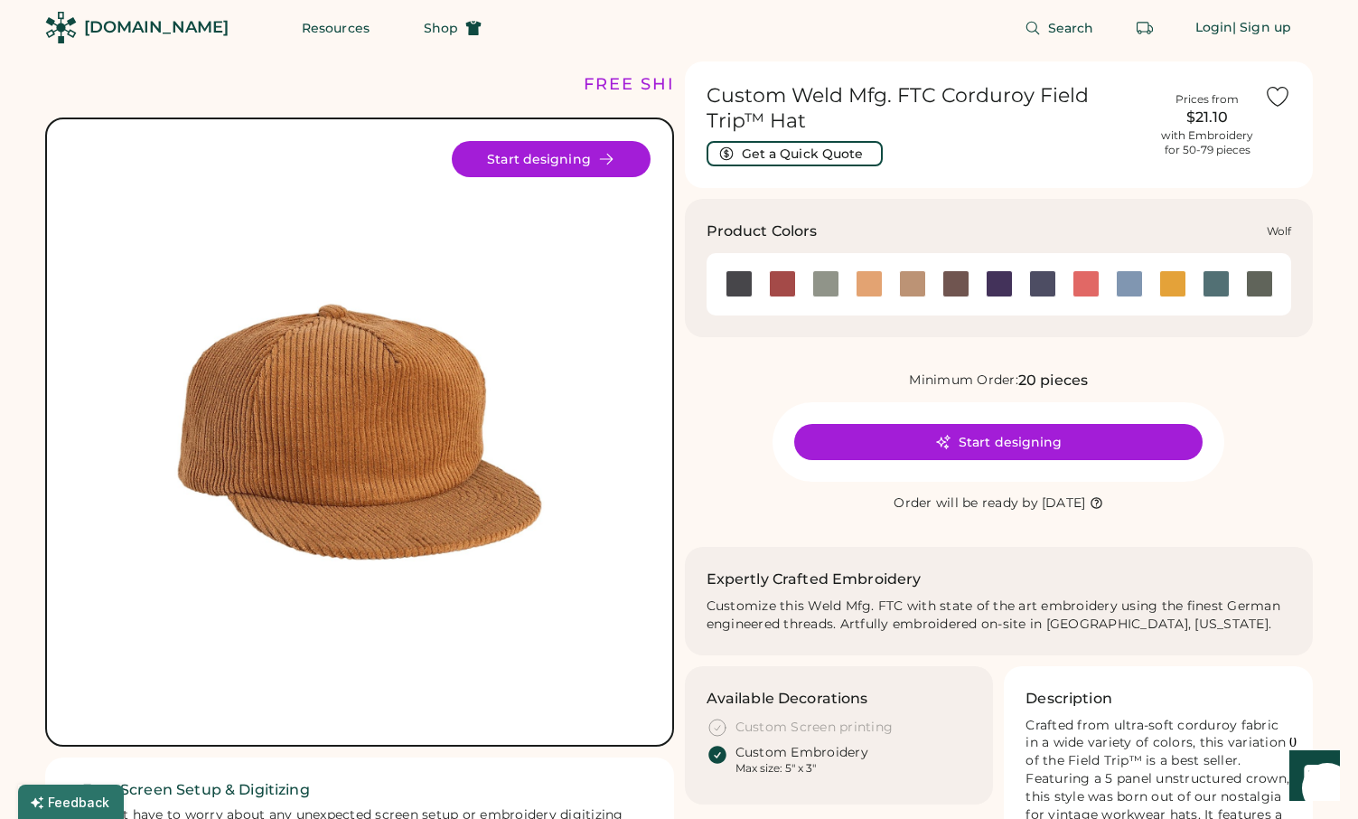
click at [1262, 282] on div at bounding box center [1259, 283] width 27 height 27
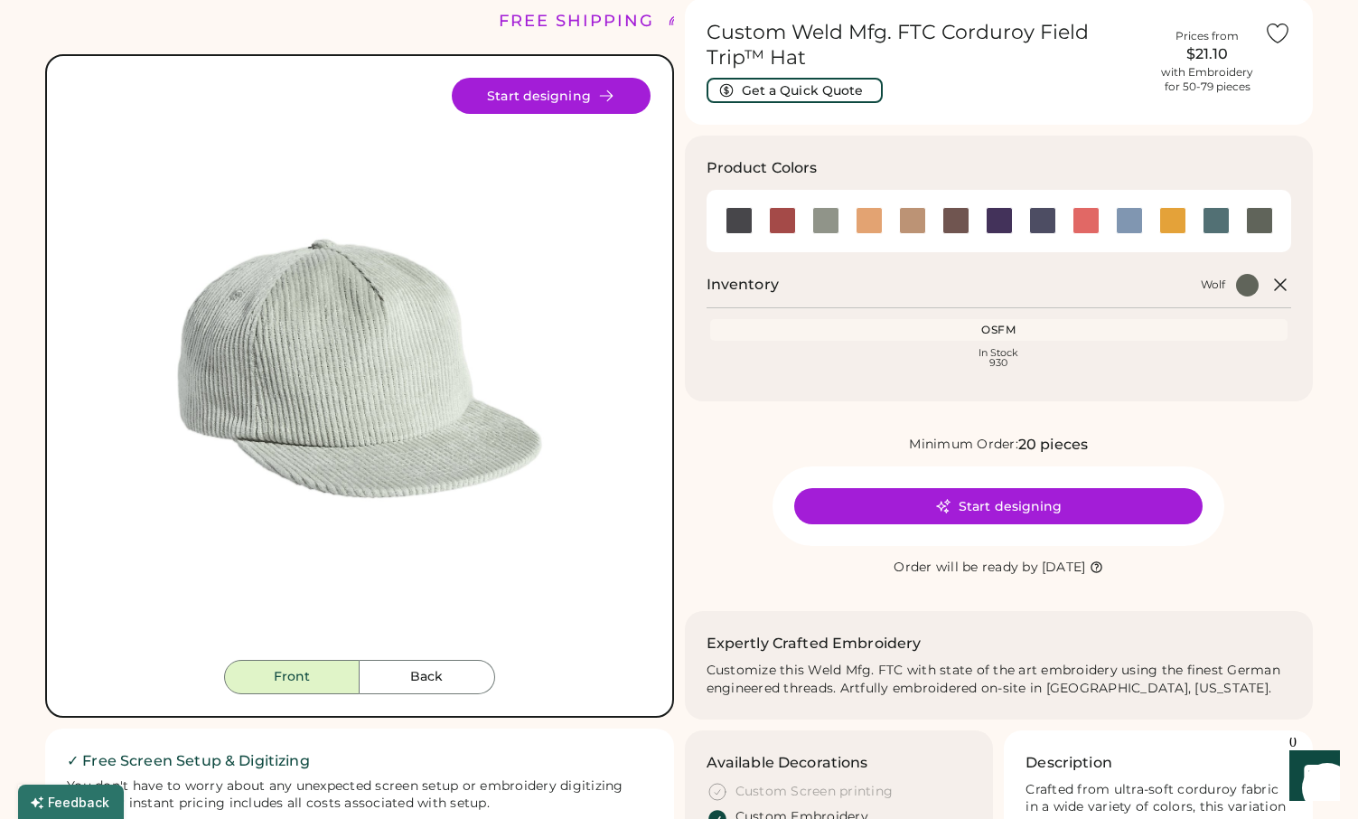
scroll to position [71, 0]
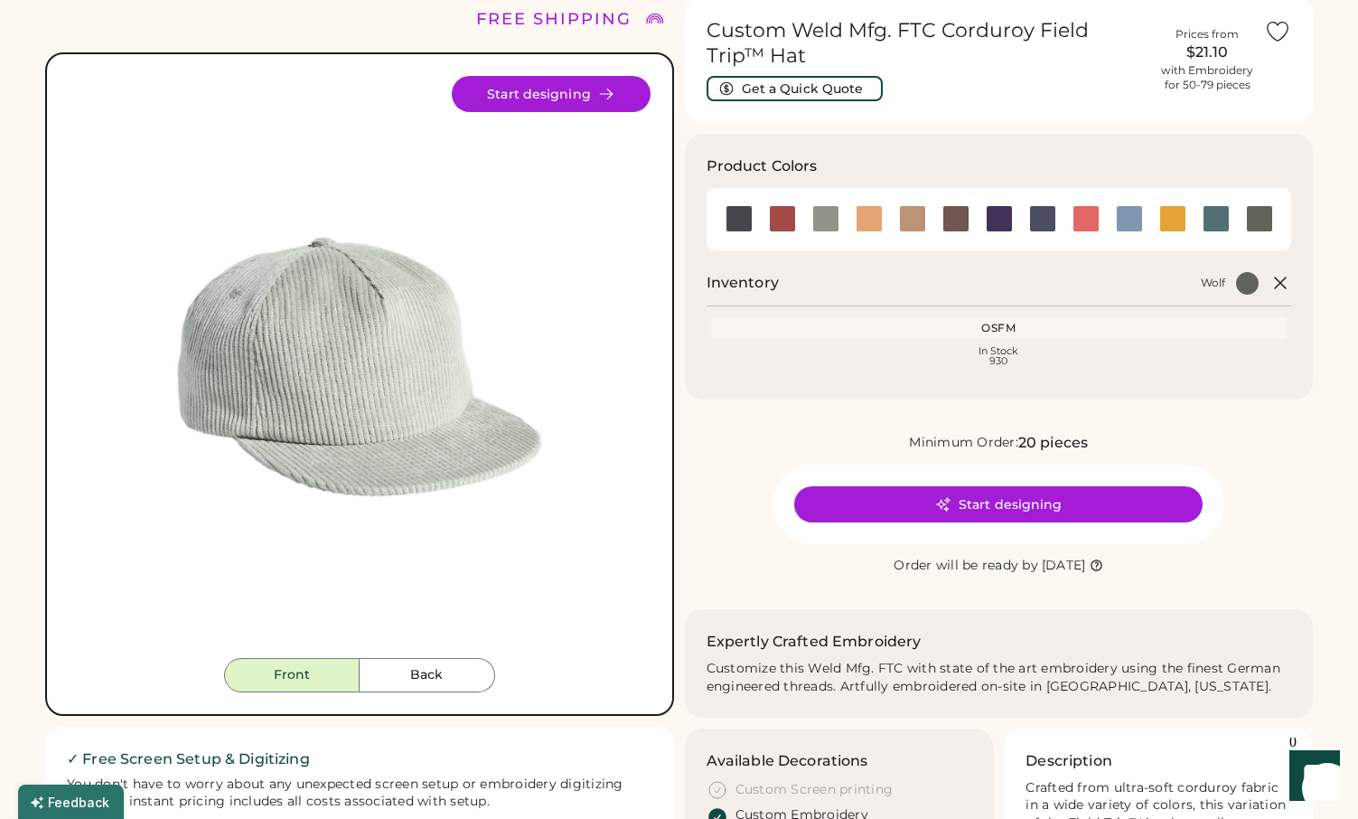
click at [1000, 326] on div "OSFM" at bounding box center [999, 328] width 571 height 14
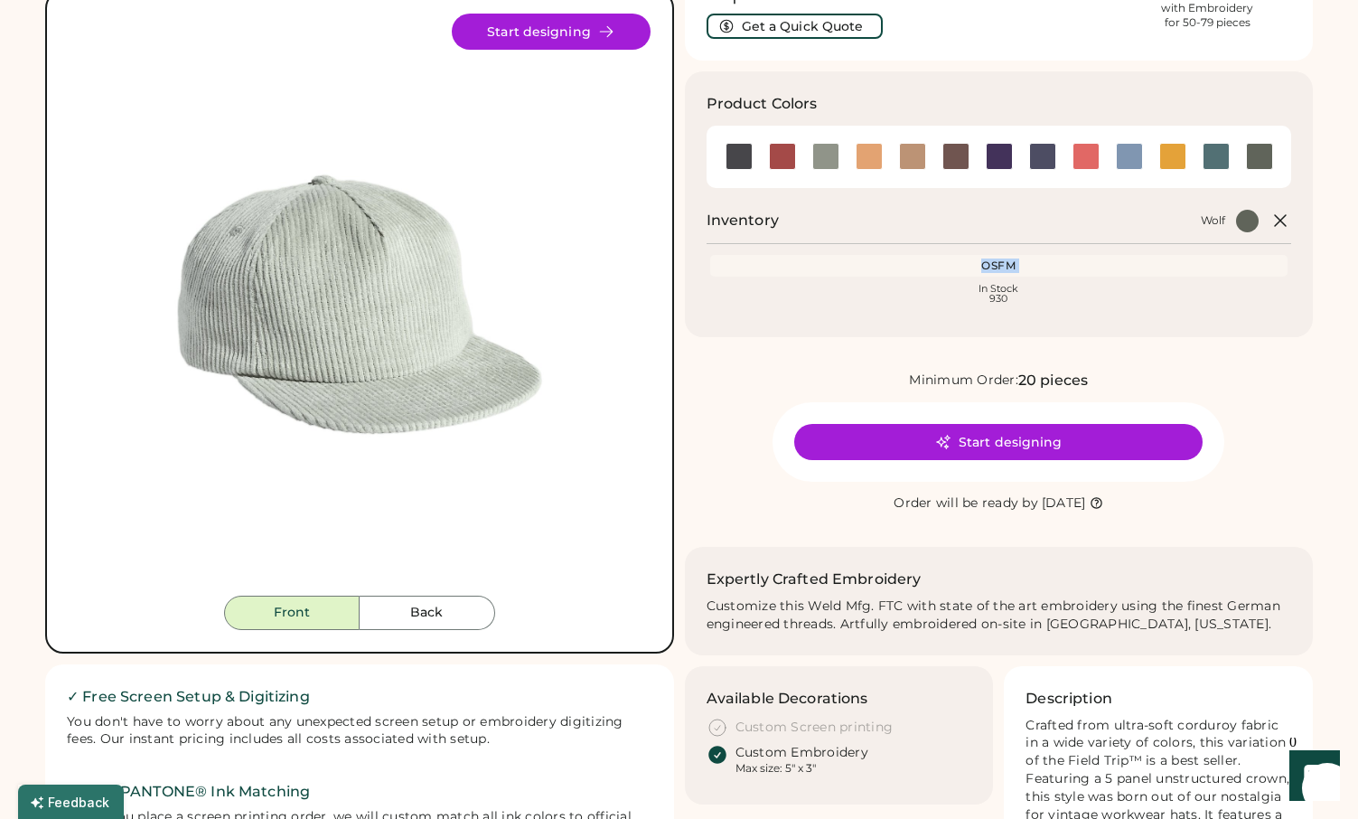
scroll to position [136, 0]
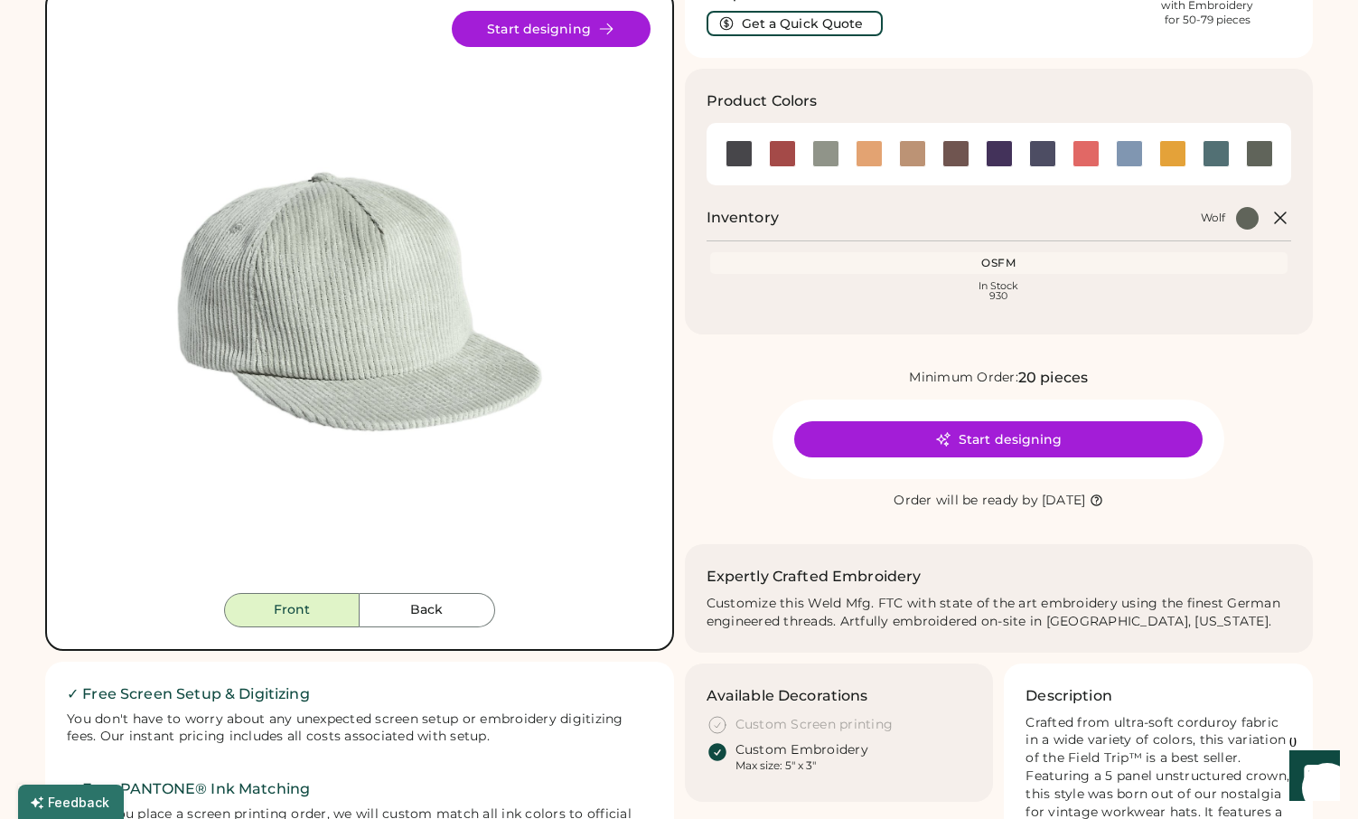
click at [1000, 290] on div "In Stock 930" at bounding box center [999, 291] width 571 height 20
click at [948, 314] on div "Product Colors Inventory Wolf OSFM In Stock 930" at bounding box center [999, 202] width 629 height 266
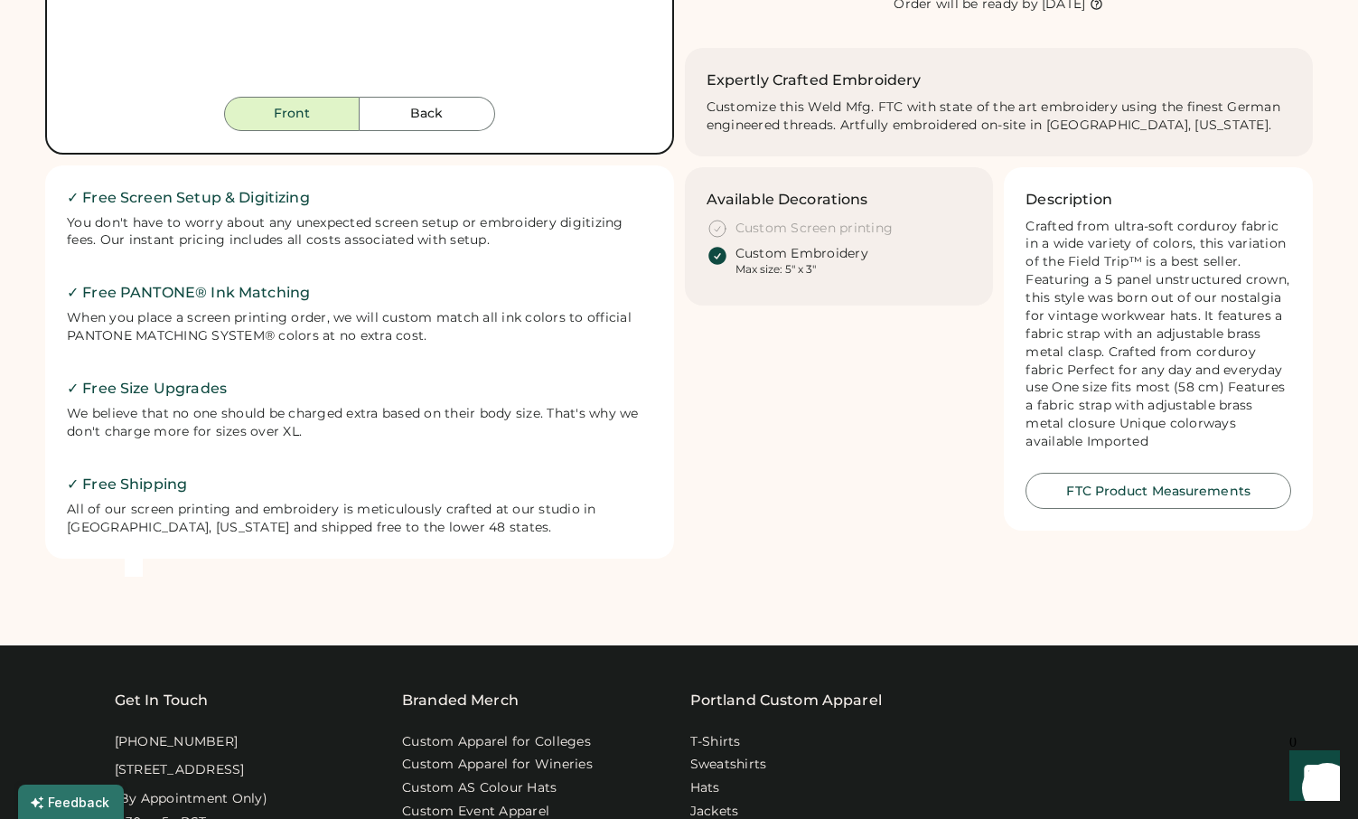
scroll to position [633, 0]
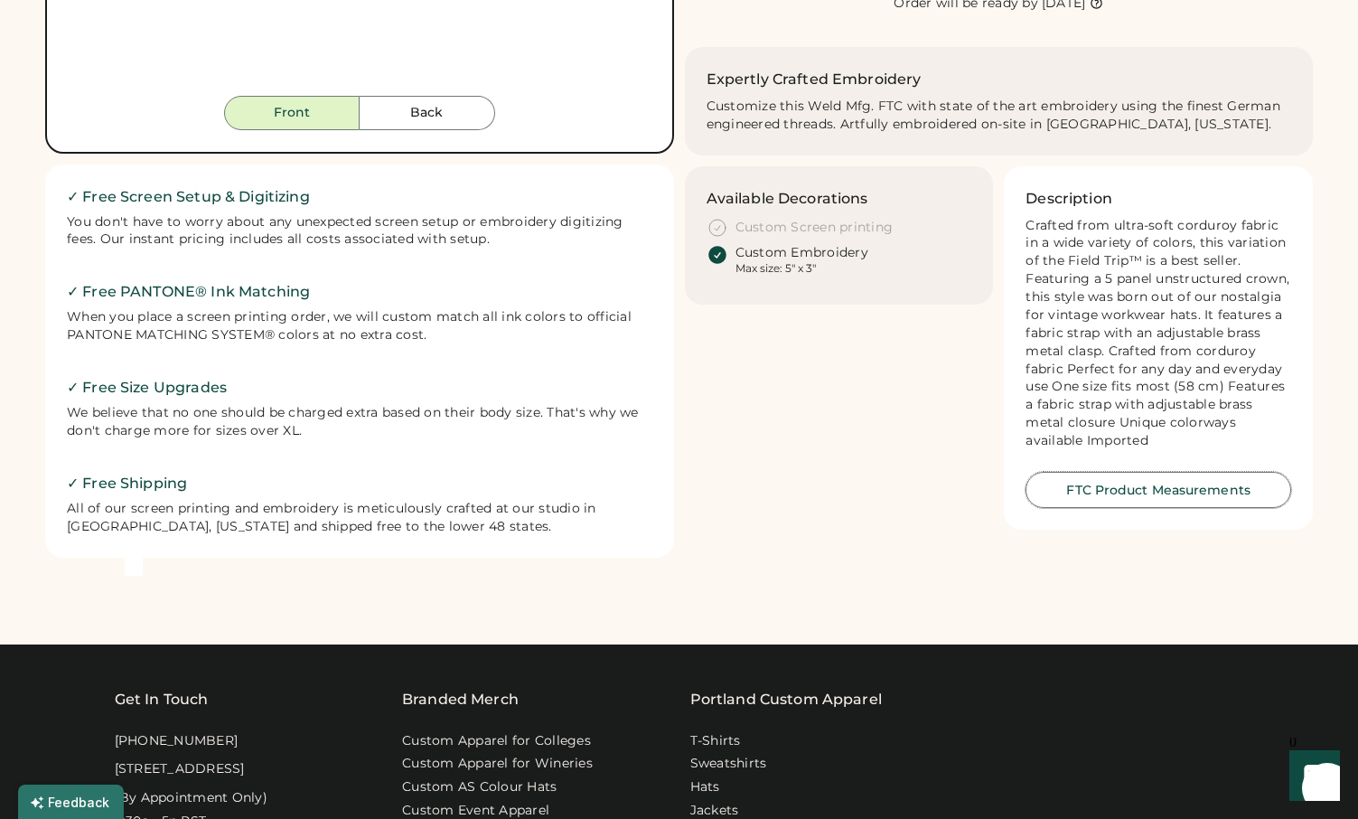
click at [1081, 479] on button "FTC Product Measurements" at bounding box center [1159, 490] width 266 height 36
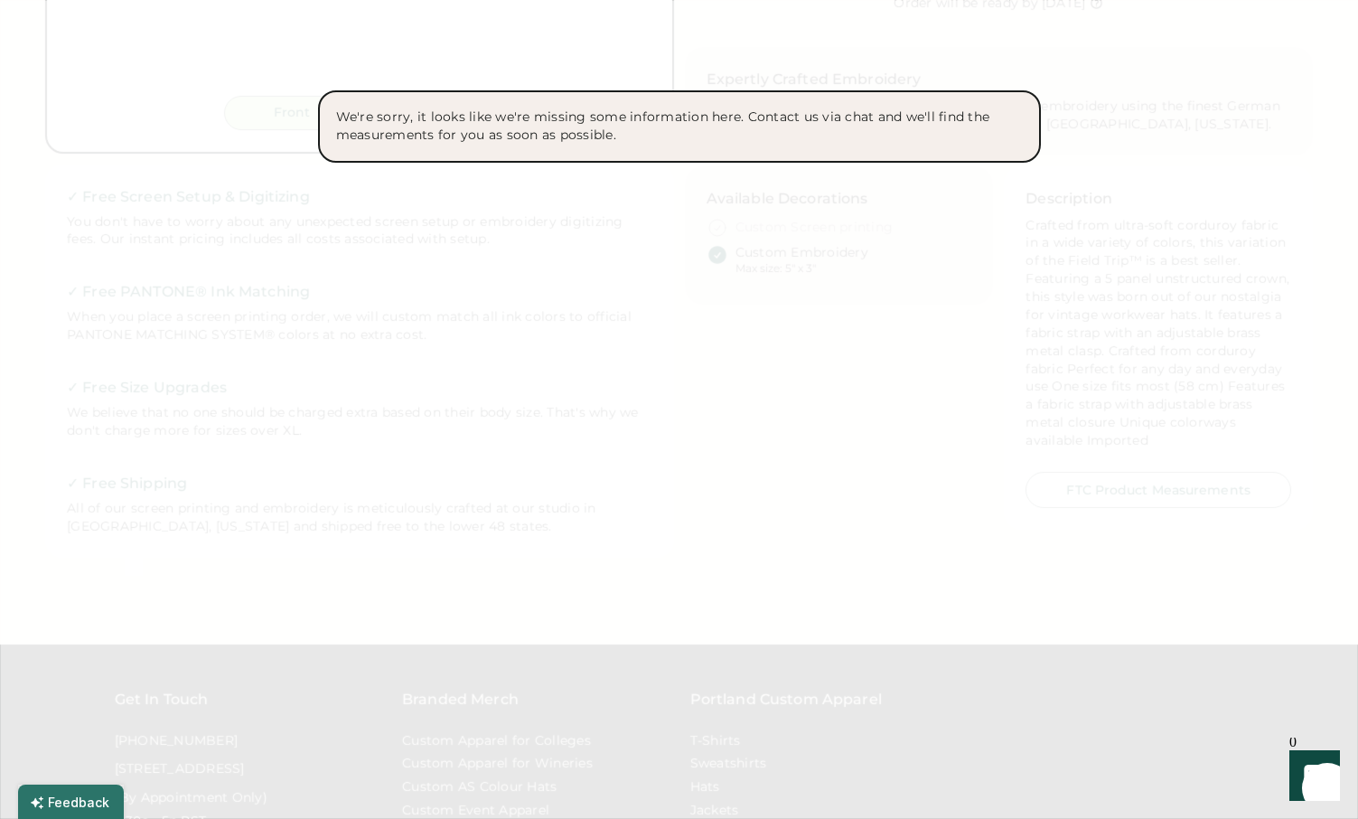
click at [957, 392] on div at bounding box center [679, 409] width 1358 height 819
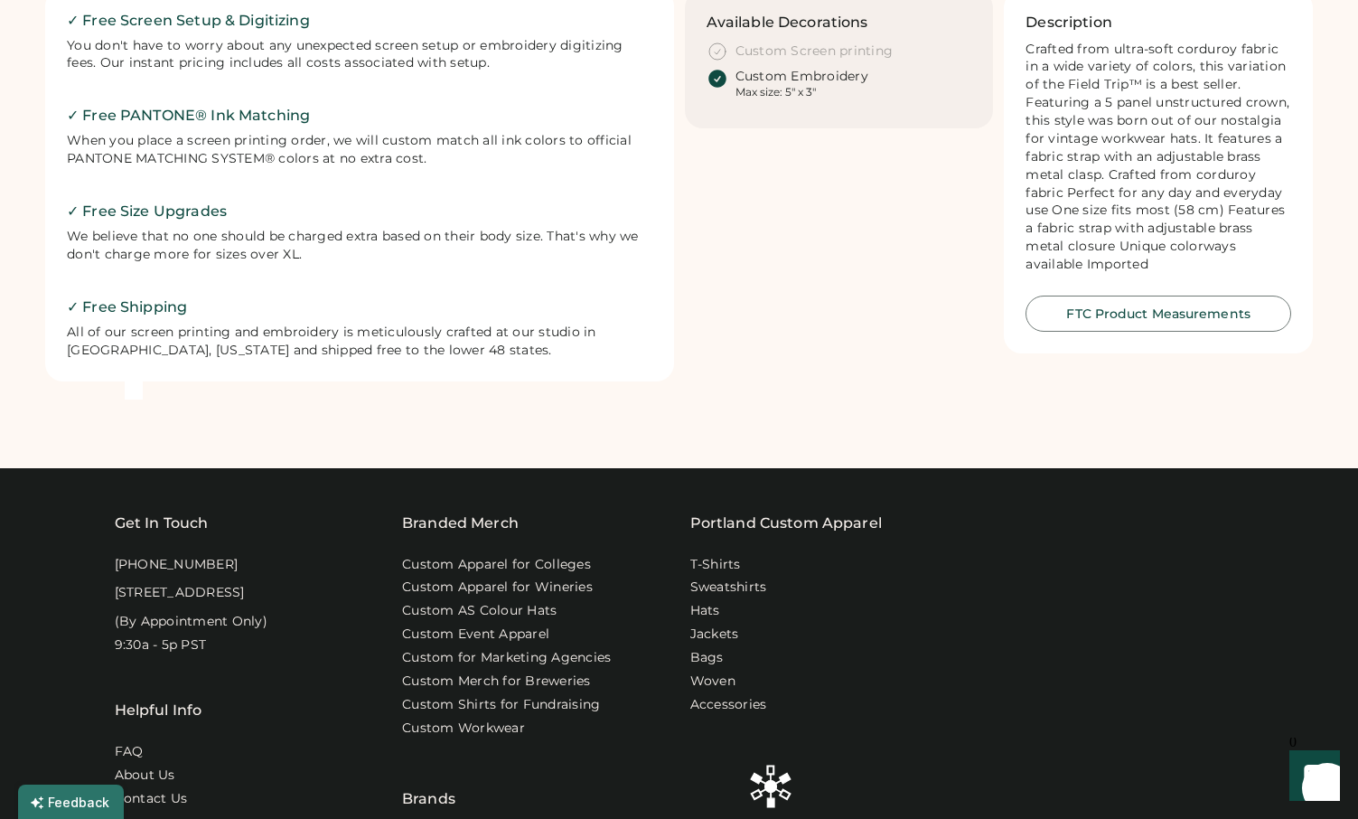
scroll to position [0, 0]
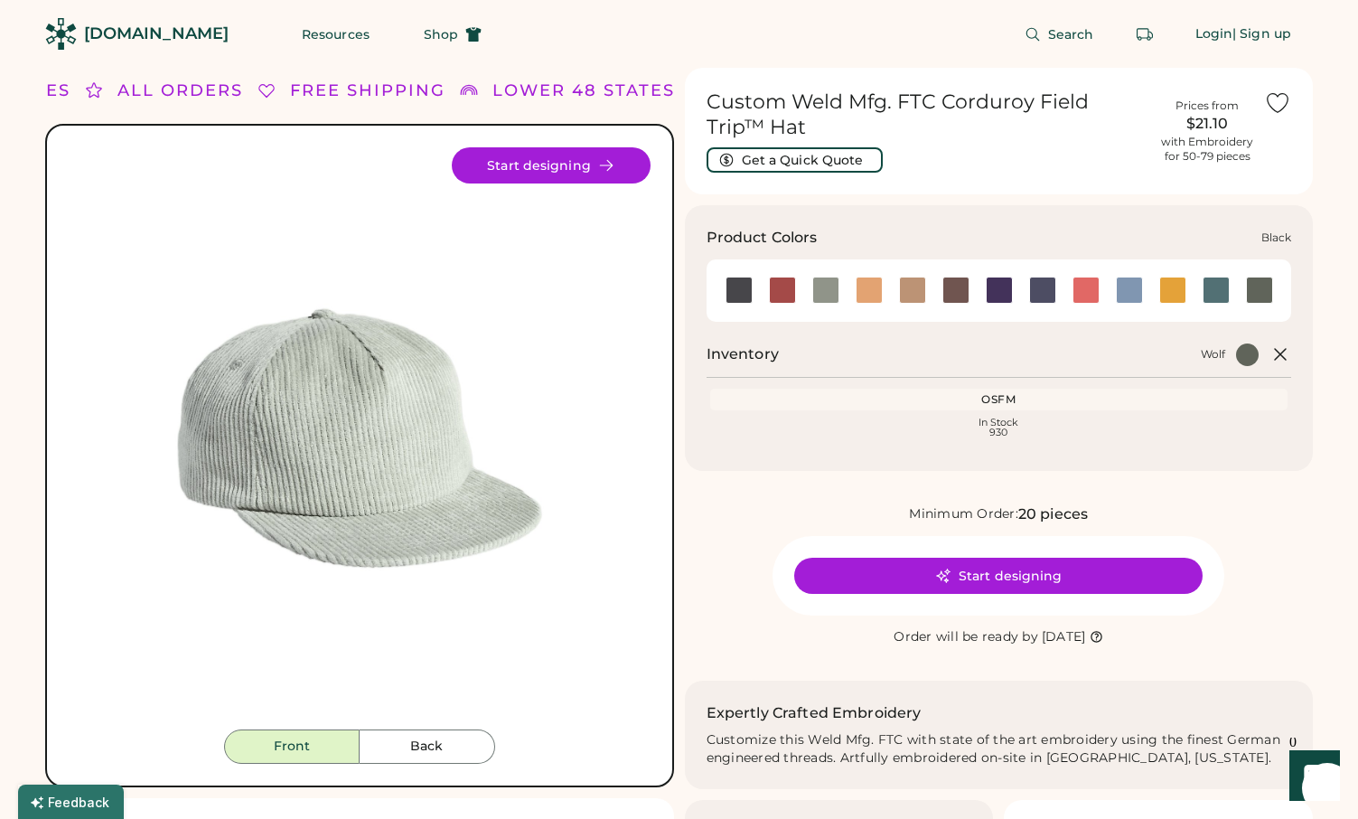
click at [742, 290] on div at bounding box center [739, 290] width 27 height 27
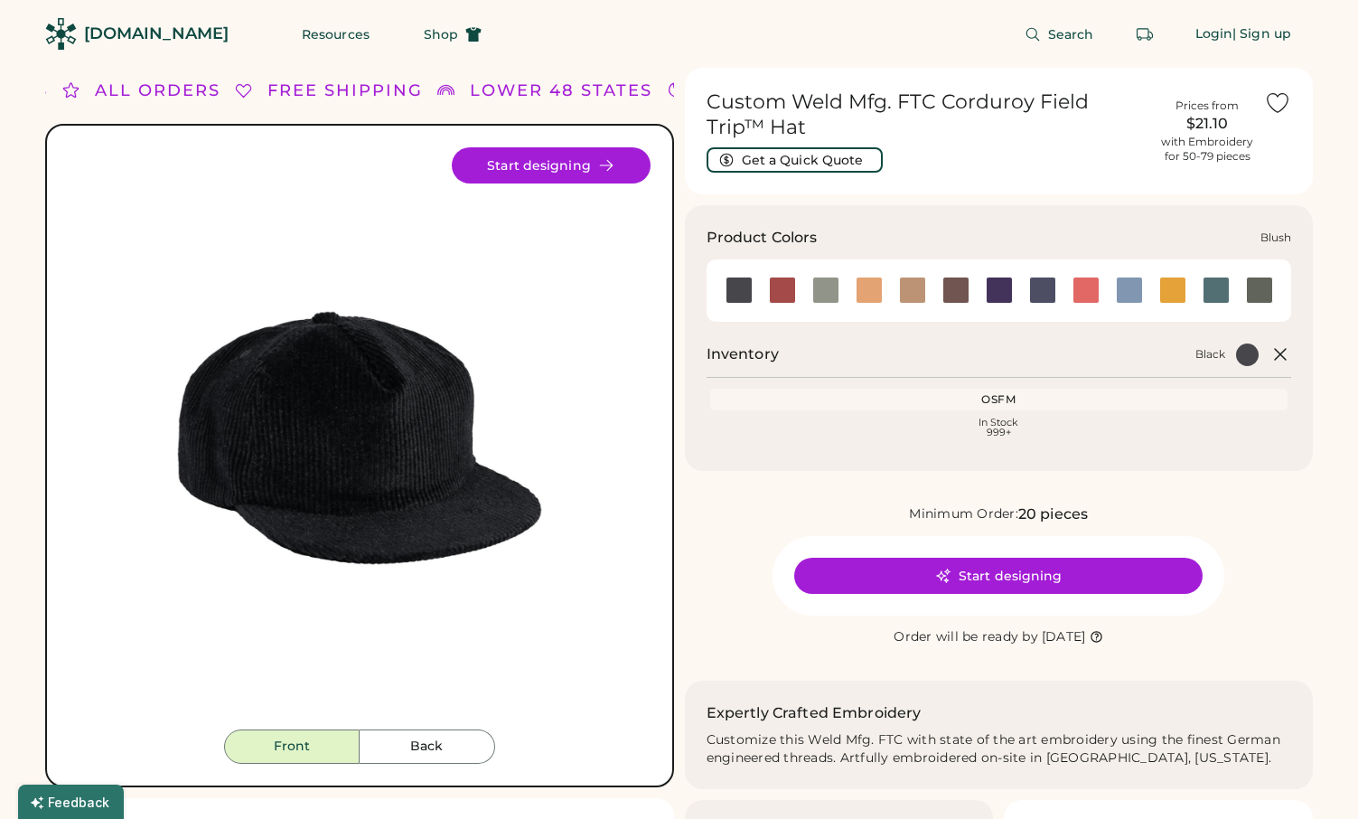
click at [799, 287] on div at bounding box center [781, 290] width 43 height 27
click at [793, 287] on div at bounding box center [782, 290] width 27 height 27
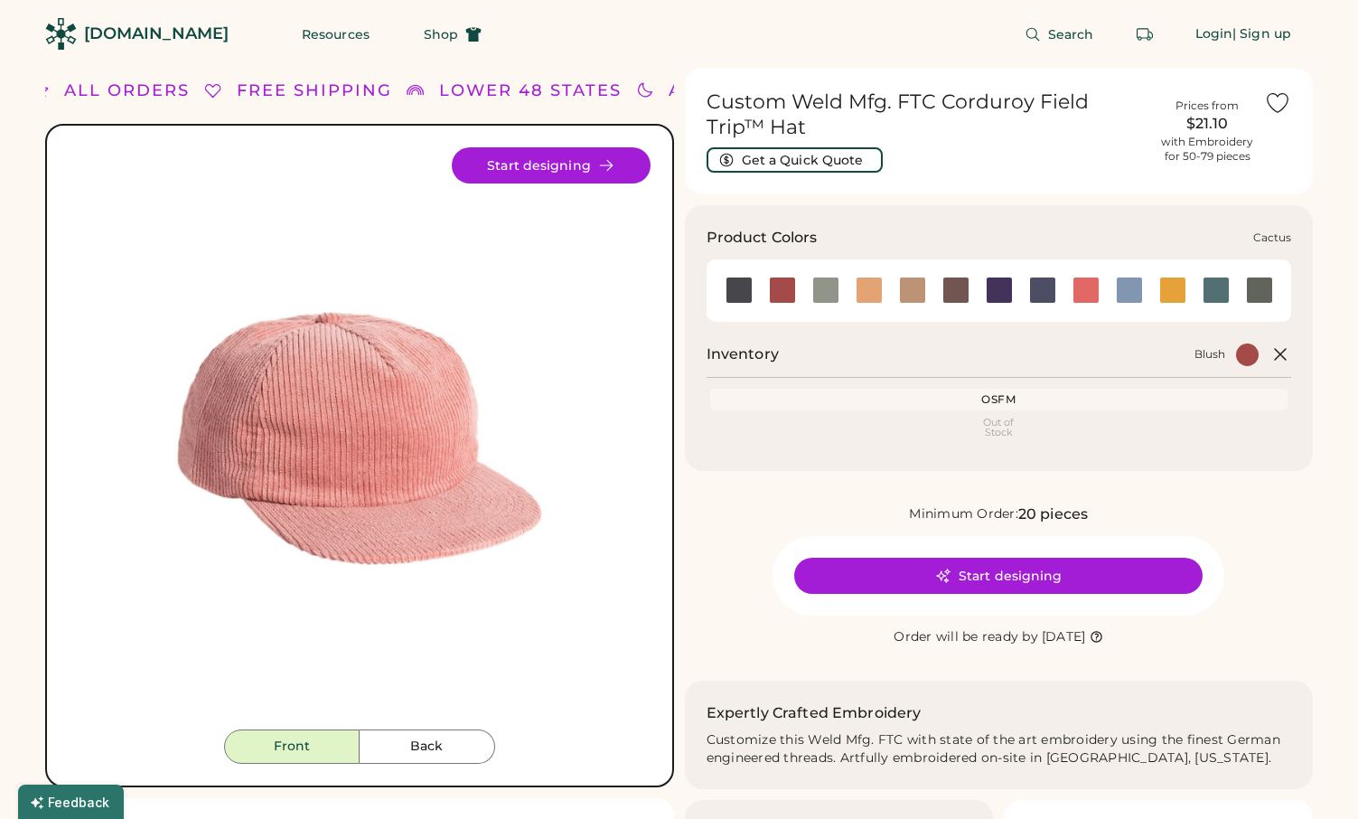
click at [831, 286] on div at bounding box center [825, 290] width 27 height 27
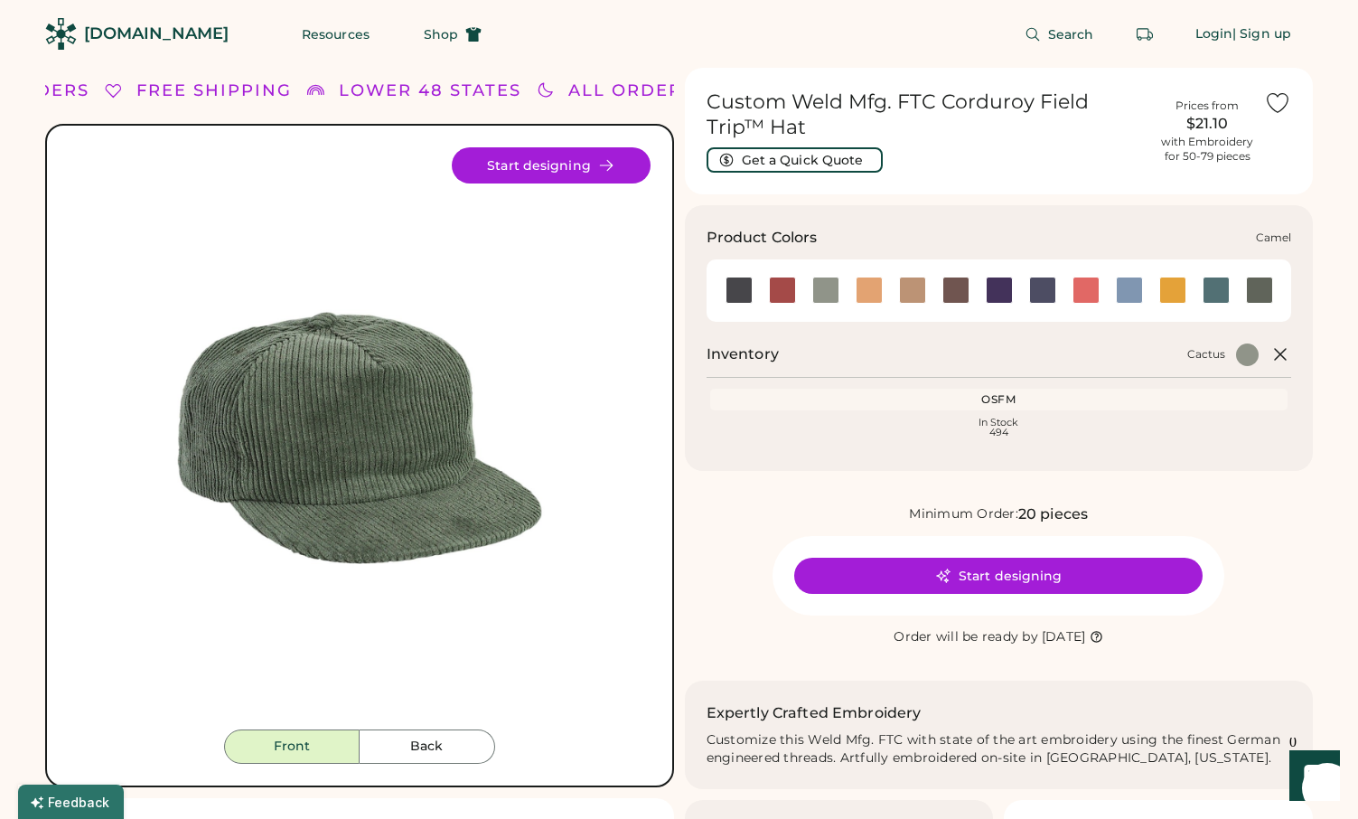
click at [877, 288] on div at bounding box center [869, 290] width 27 height 27
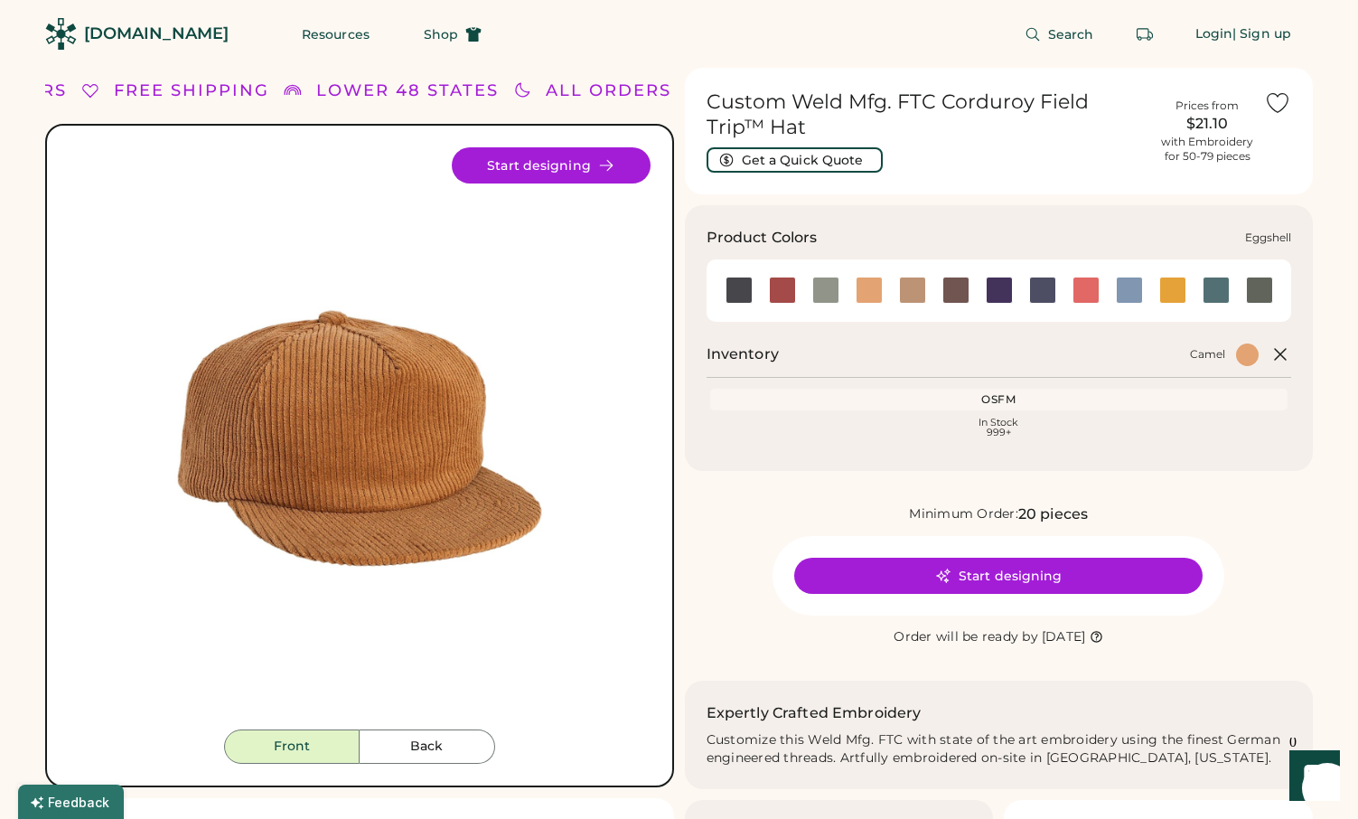
click at [913, 292] on div at bounding box center [912, 290] width 27 height 27
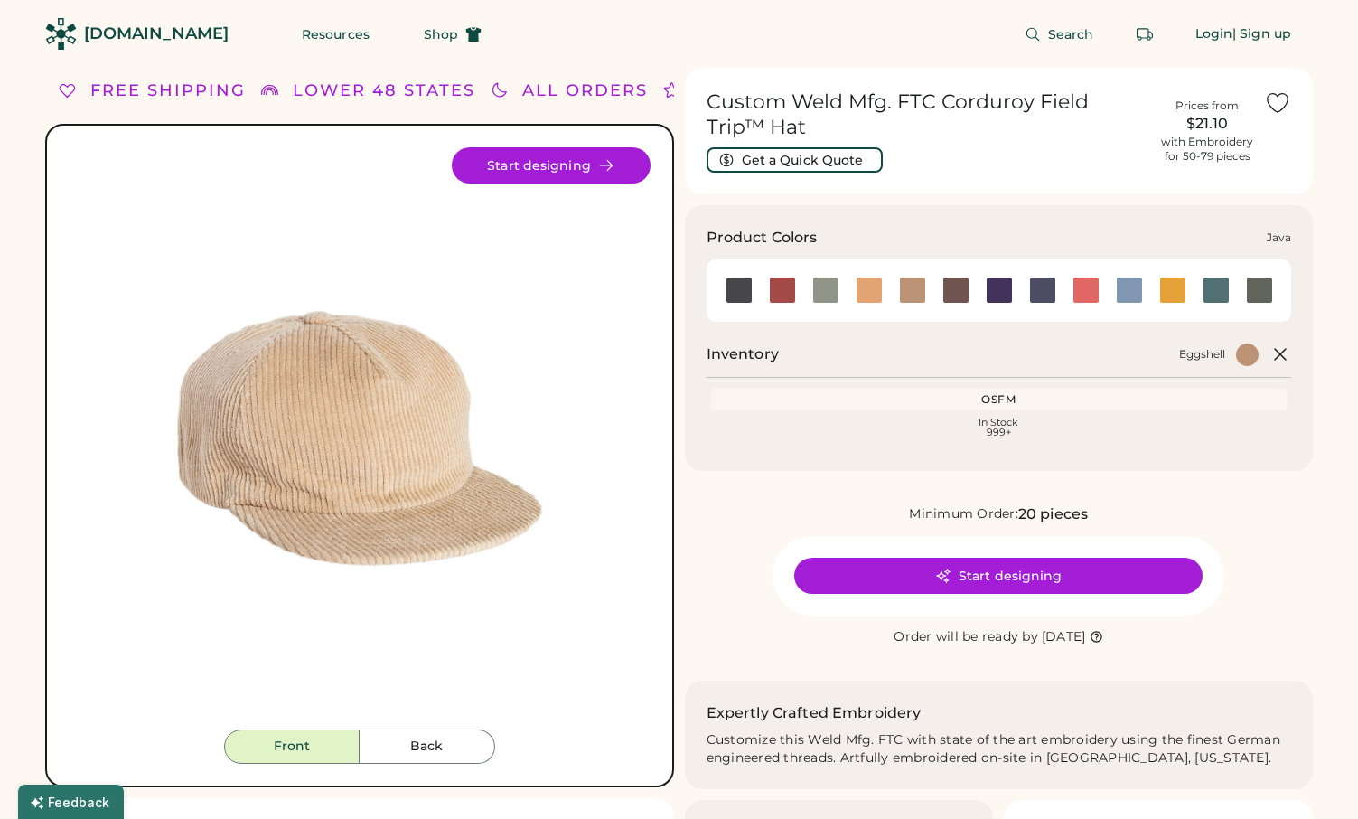
click at [951, 290] on div at bounding box center [956, 290] width 27 height 27
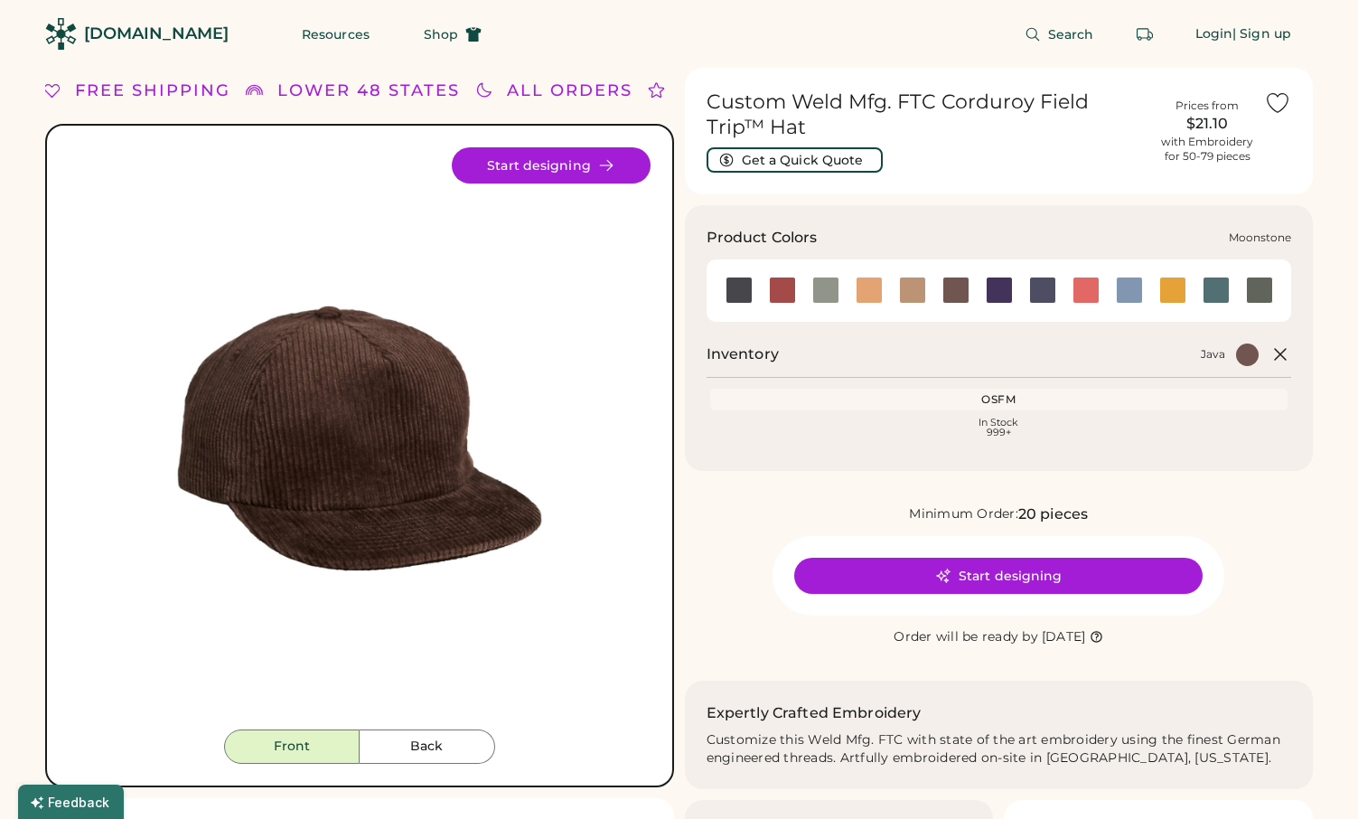
click at [990, 296] on div at bounding box center [999, 290] width 27 height 27
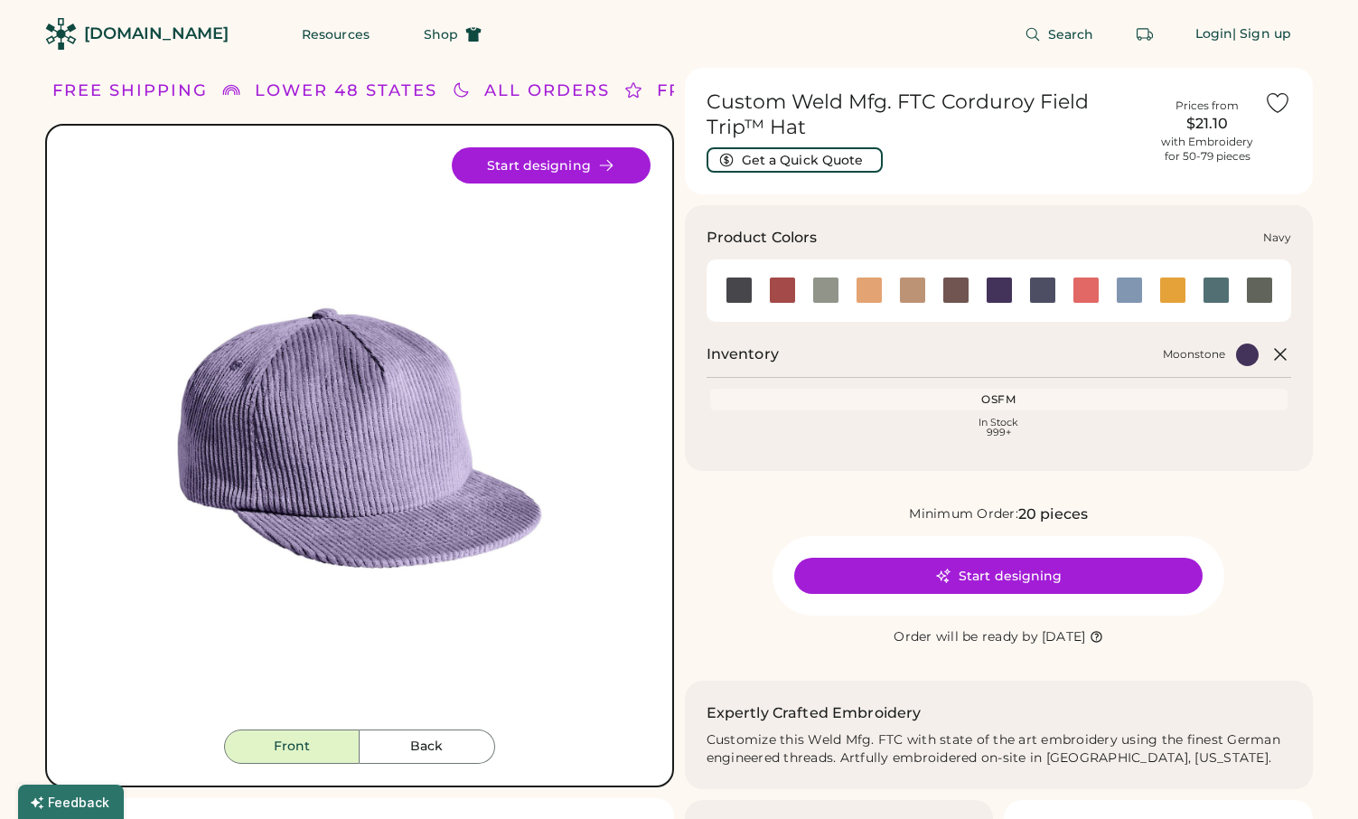
click at [1045, 302] on div at bounding box center [1042, 290] width 27 height 27
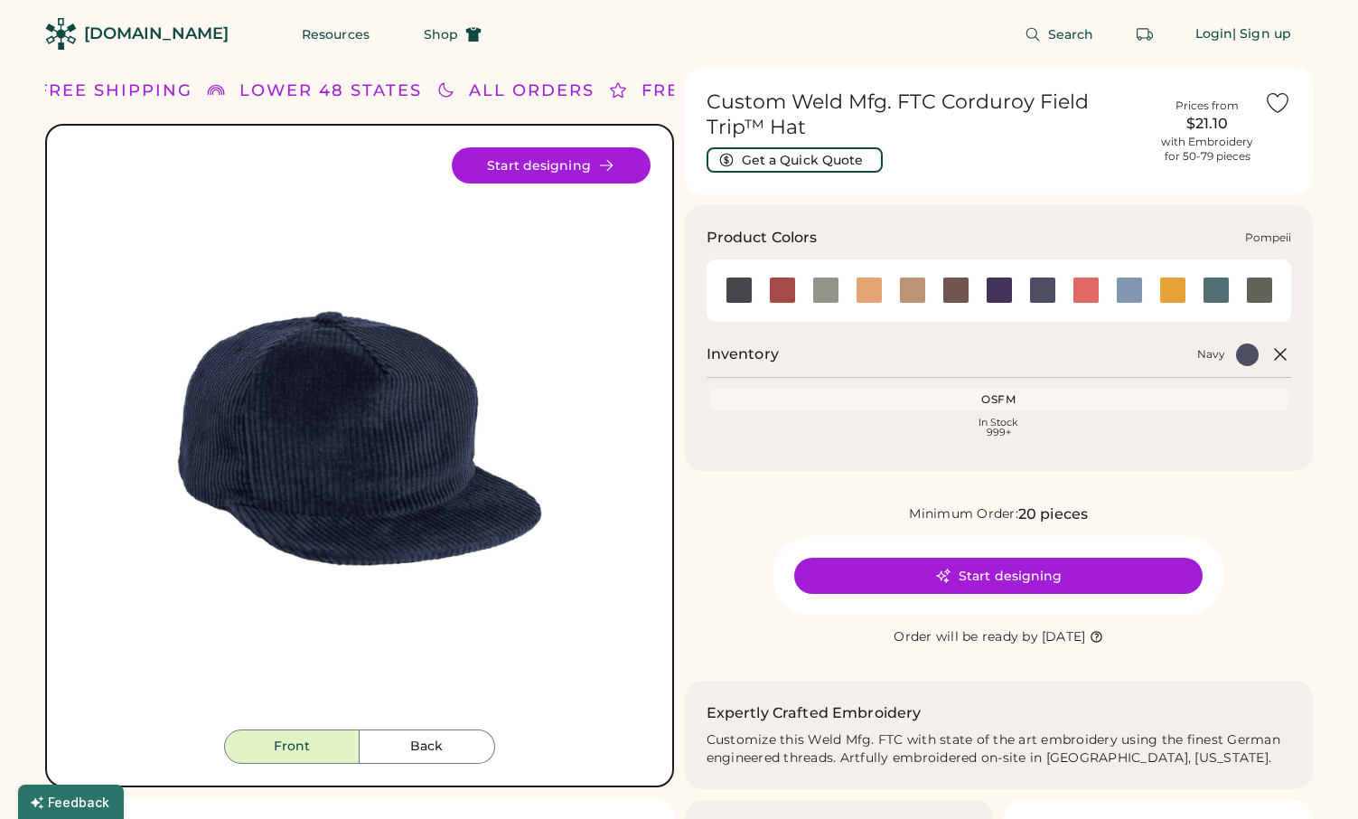
click at [1079, 297] on div at bounding box center [1086, 290] width 27 height 27
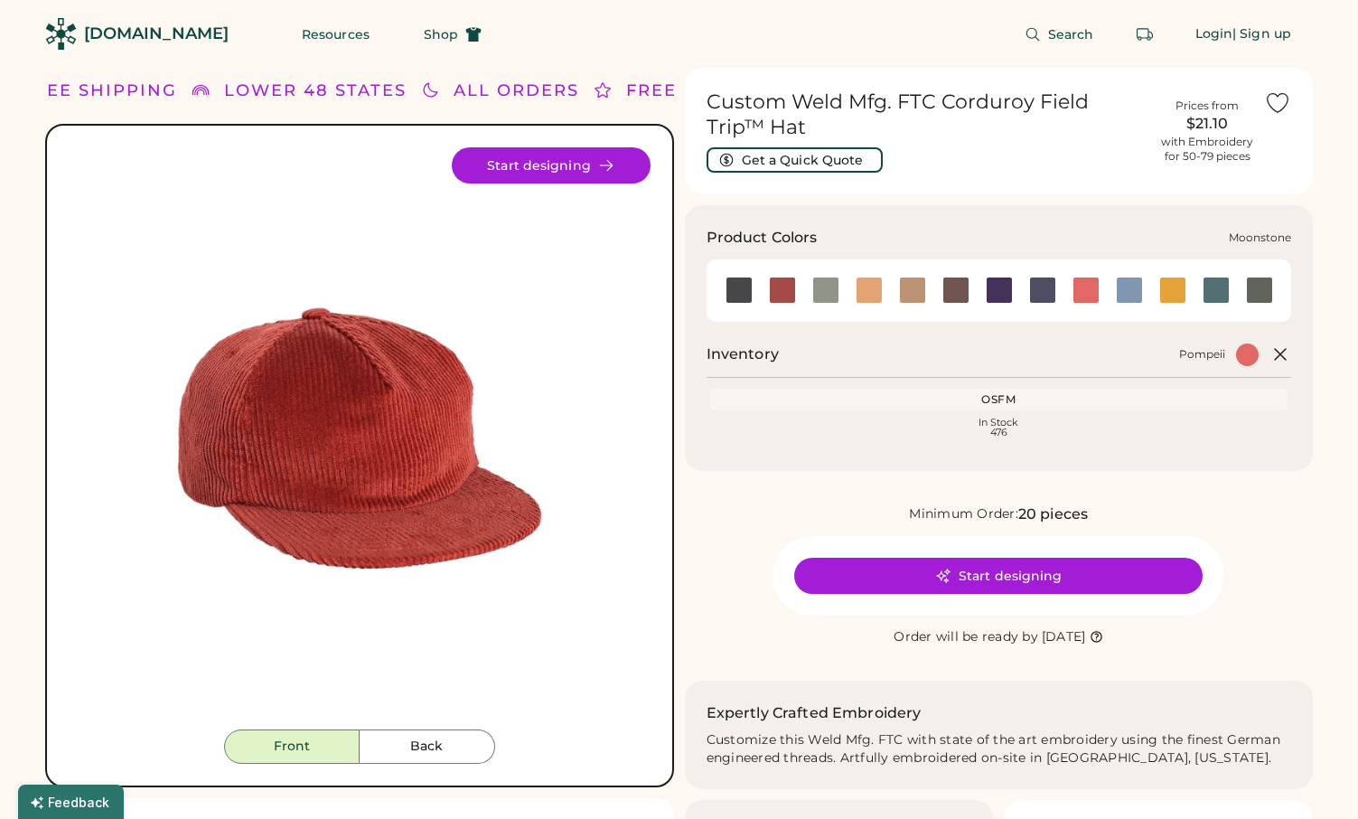
click at [1009, 290] on div at bounding box center [999, 290] width 27 height 27
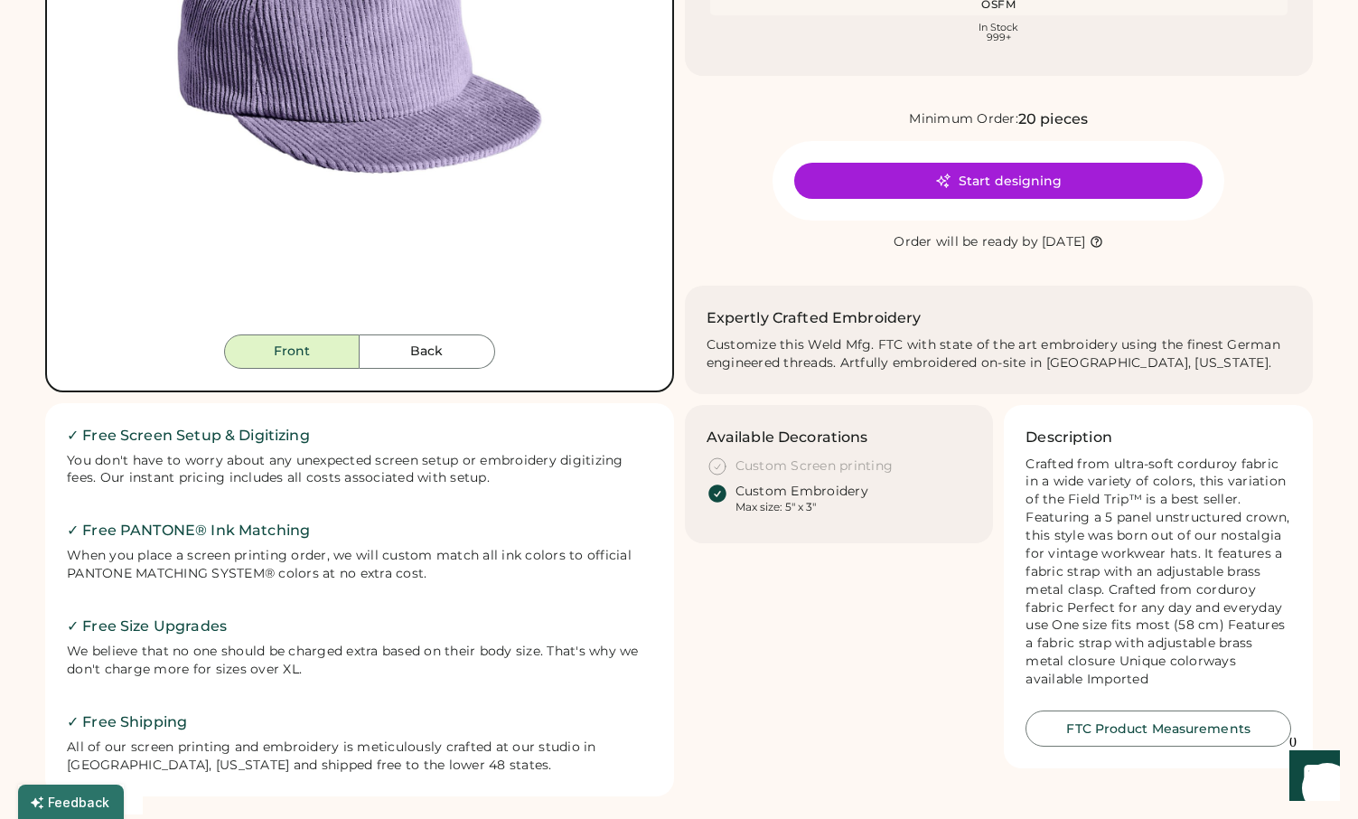
scroll to position [396, 0]
click at [1133, 540] on div "Crafted from ultra-soft corduroy fabric in a wide variety of colors, this varia…" at bounding box center [1159, 571] width 266 height 233
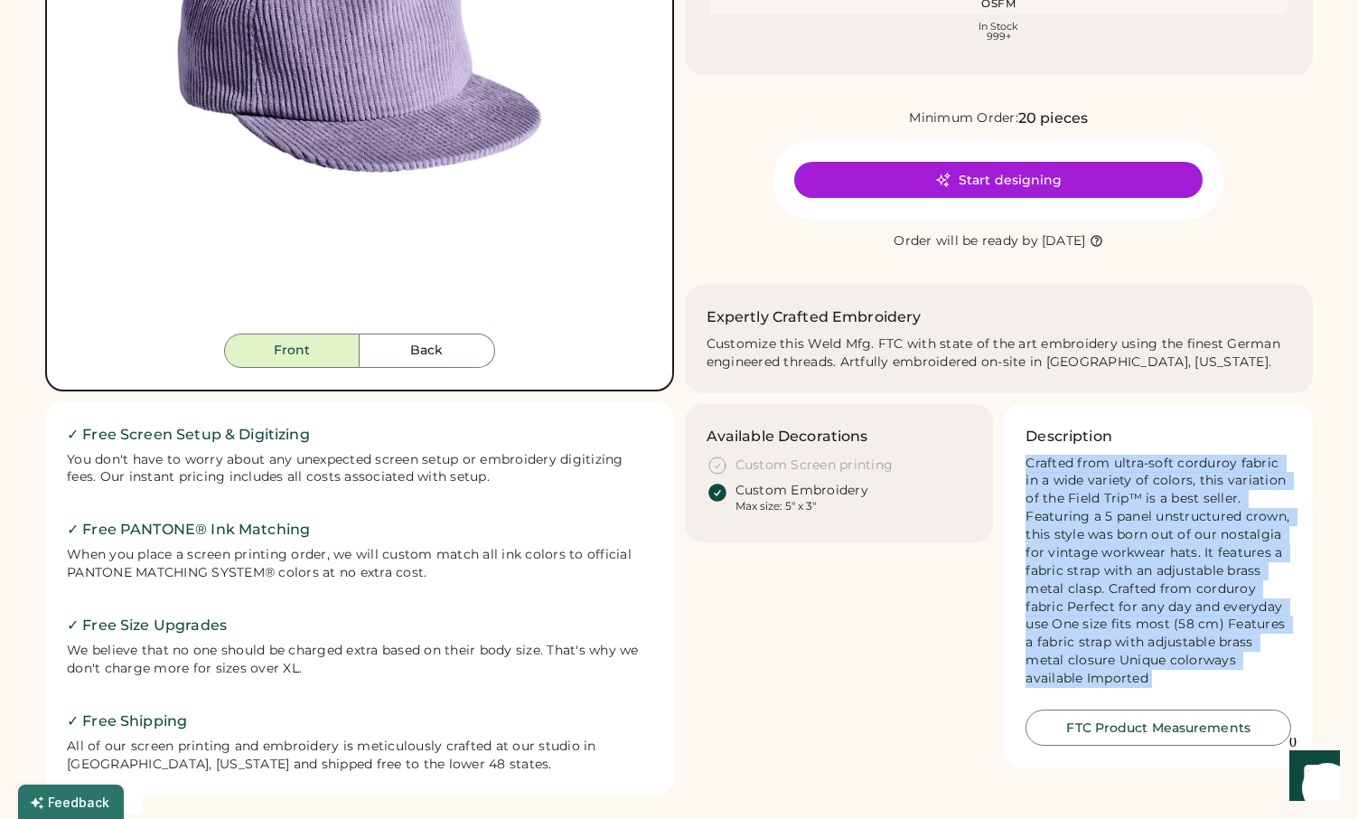
click at [1133, 540] on div "Crafted from ultra-soft corduroy fabric in a wide variety of colors, this varia…" at bounding box center [1159, 571] width 266 height 233
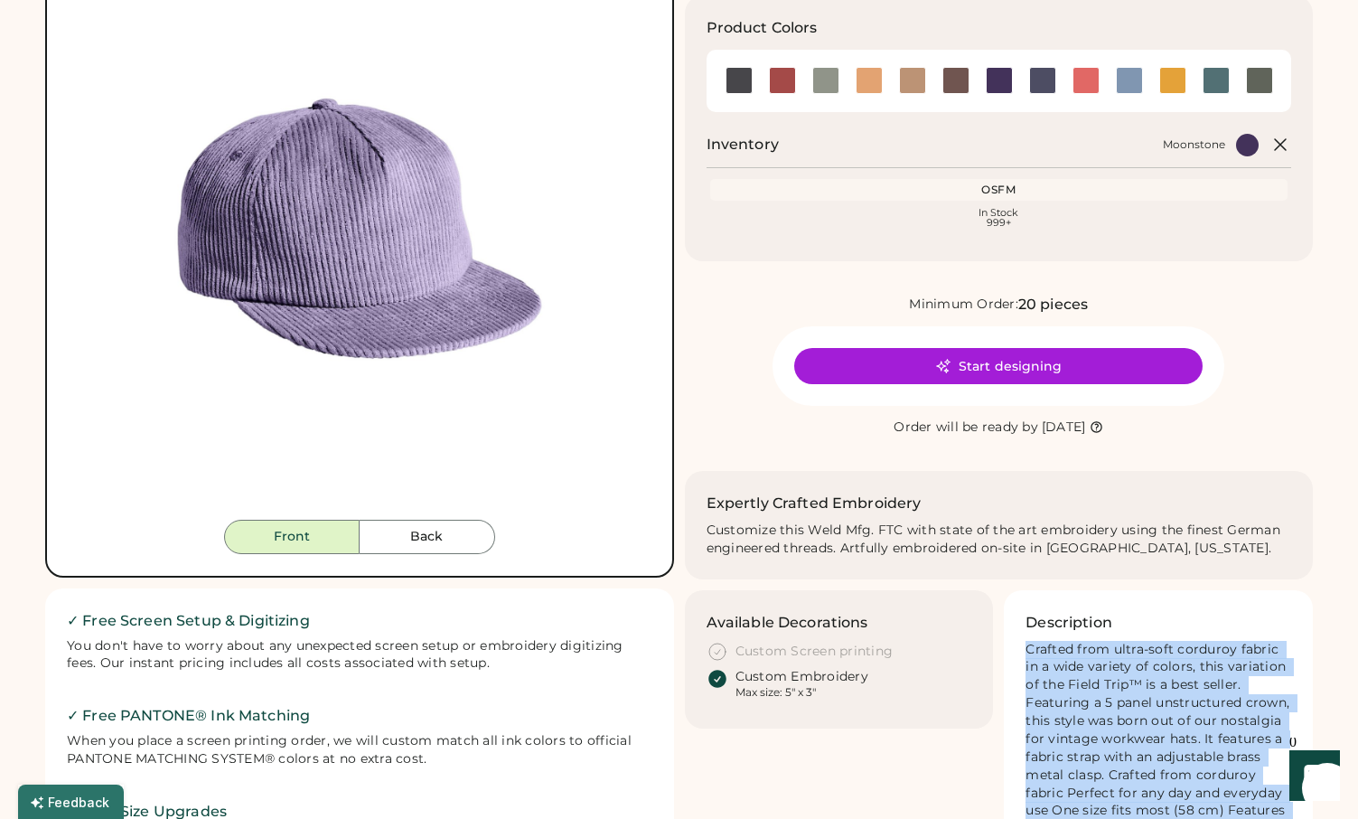
scroll to position [0, 0]
